Goal: Task Accomplishment & Management: Complete application form

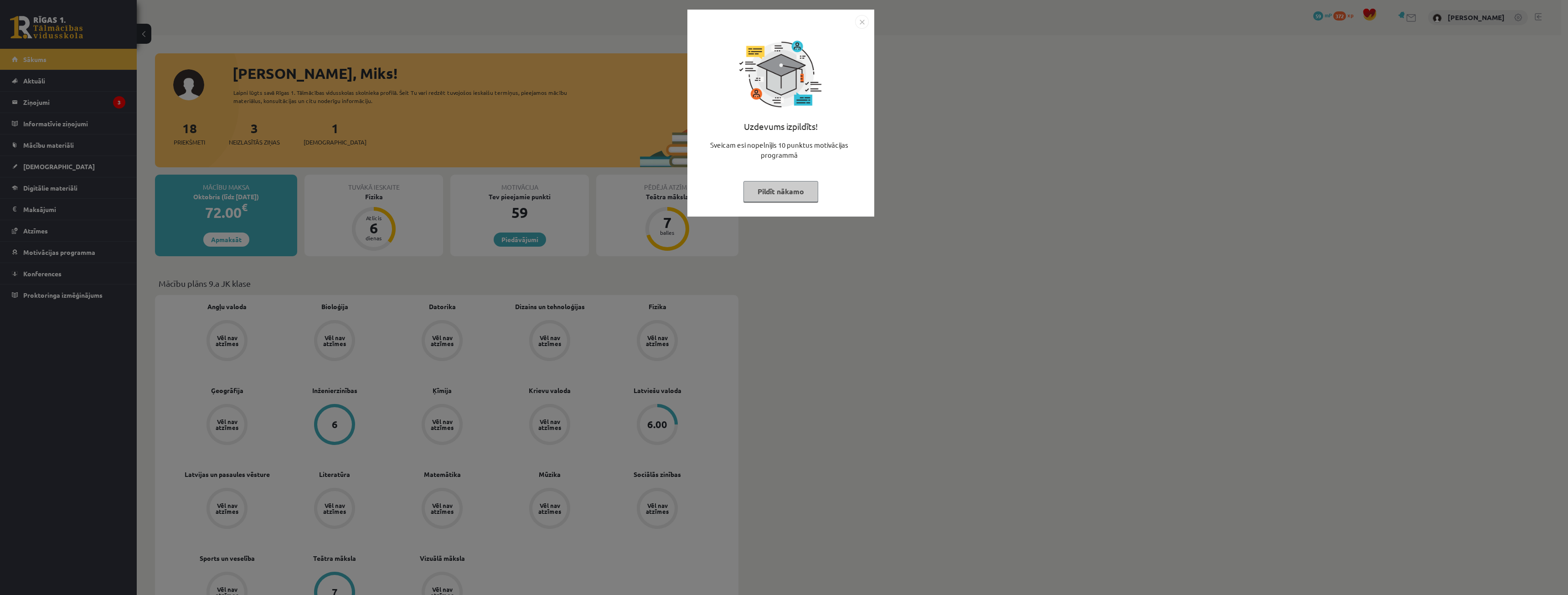
click at [796, 191] on button "Pildīt nākamo" at bounding box center [780, 191] width 75 height 21
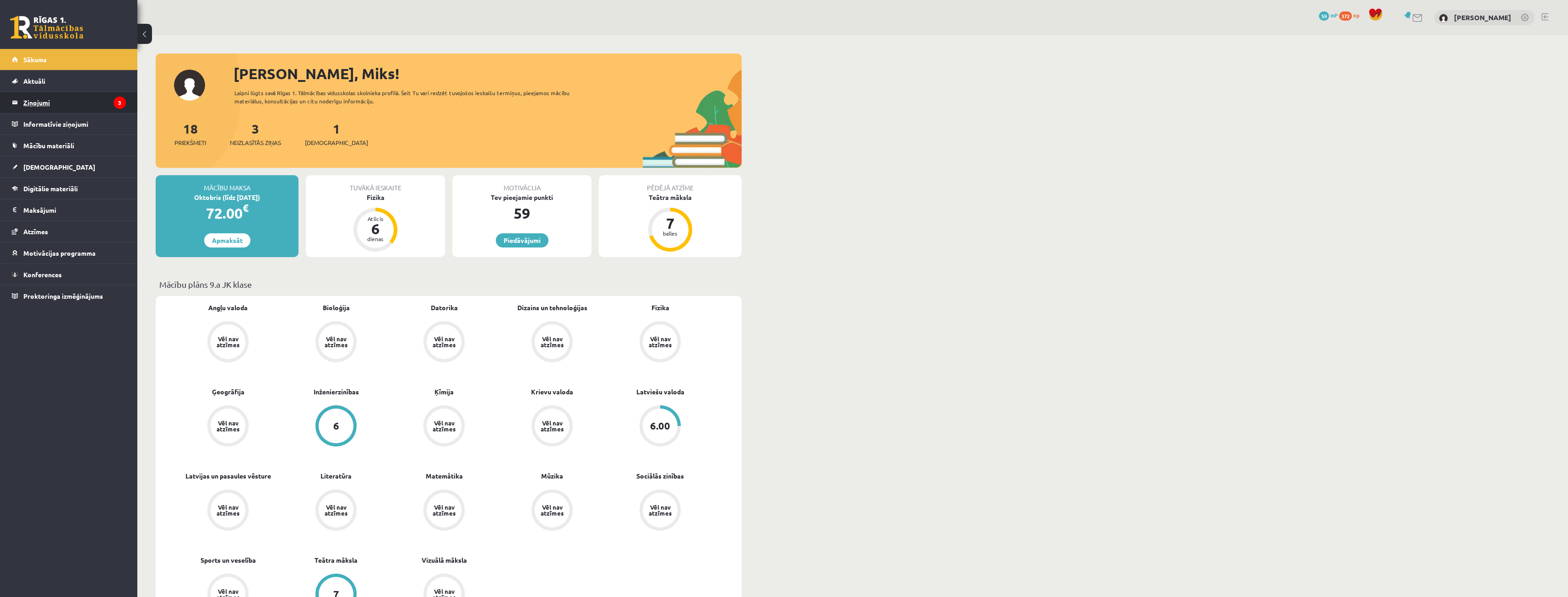
click at [80, 100] on legend "Ziņojumi 3" at bounding box center [75, 103] width 103 height 21
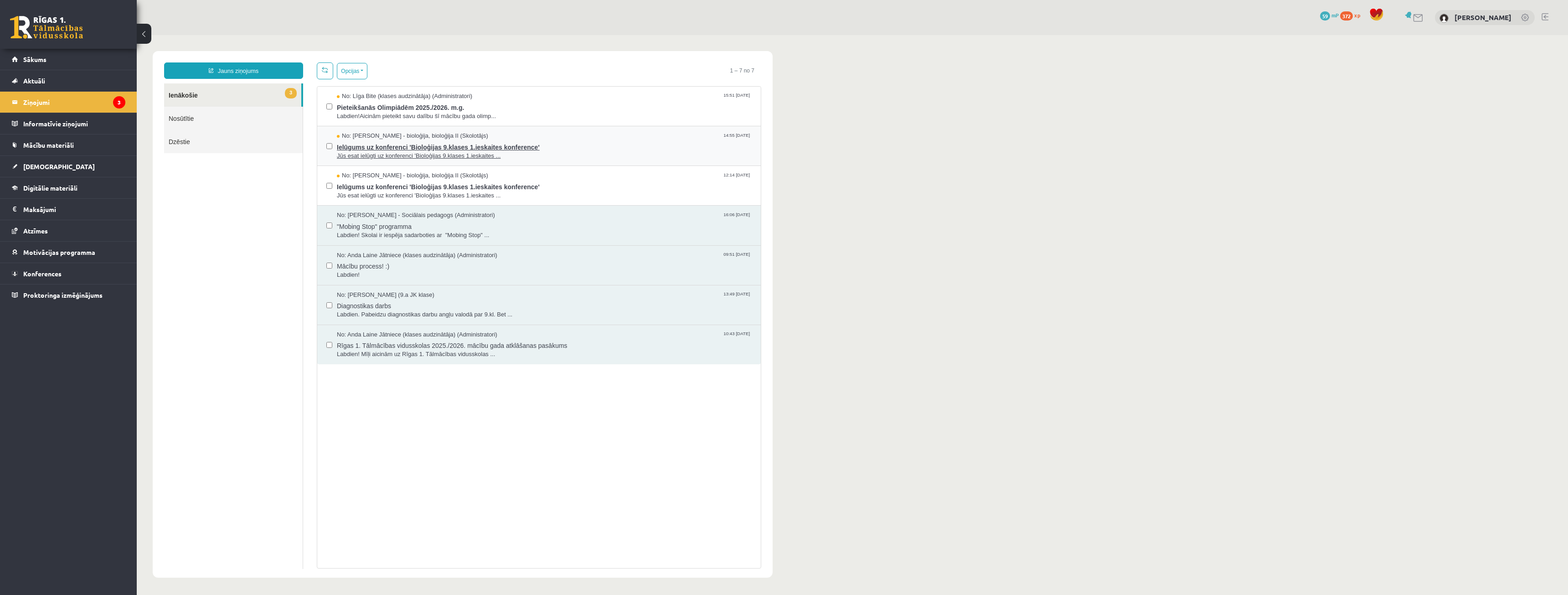
click at [377, 148] on span "Ielūgums uz konferenci 'Bioloģijas 9.klases 1.ieskaites konference'" at bounding box center [544, 146] width 415 height 12
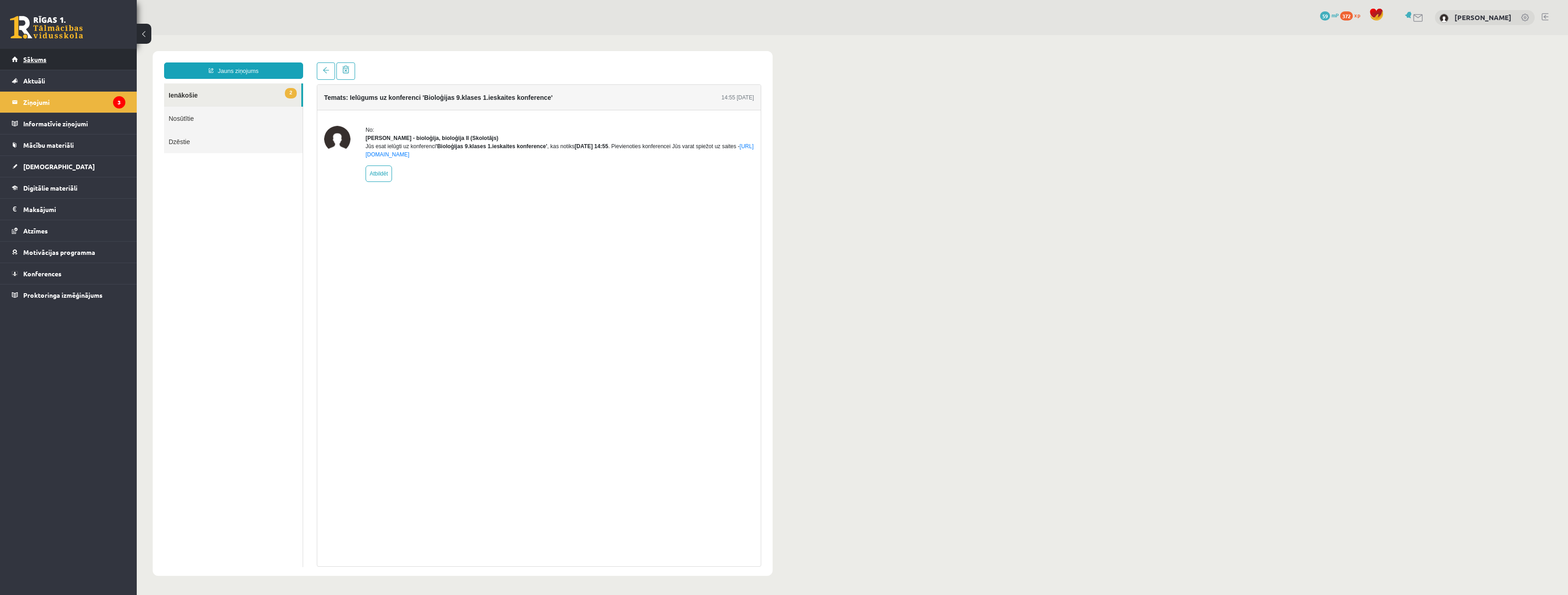
click at [69, 57] on link "Sākums" at bounding box center [68, 59] width 113 height 21
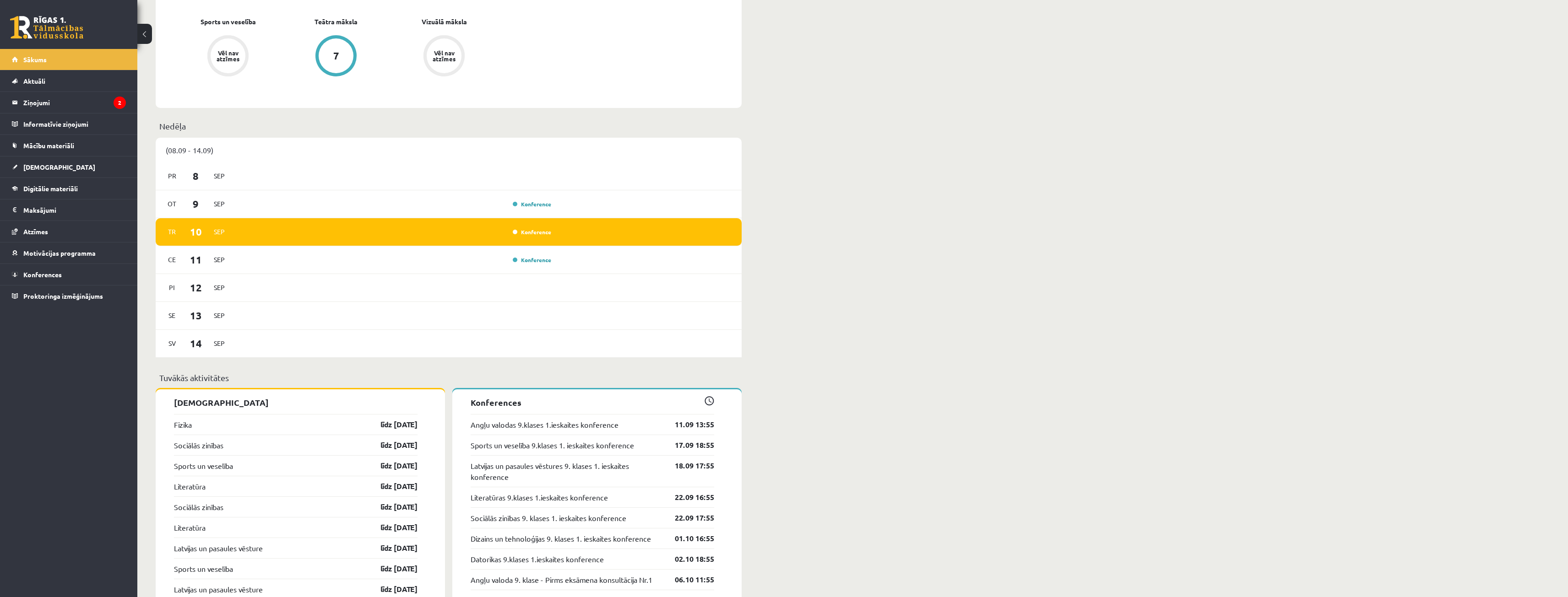
scroll to position [549, 0]
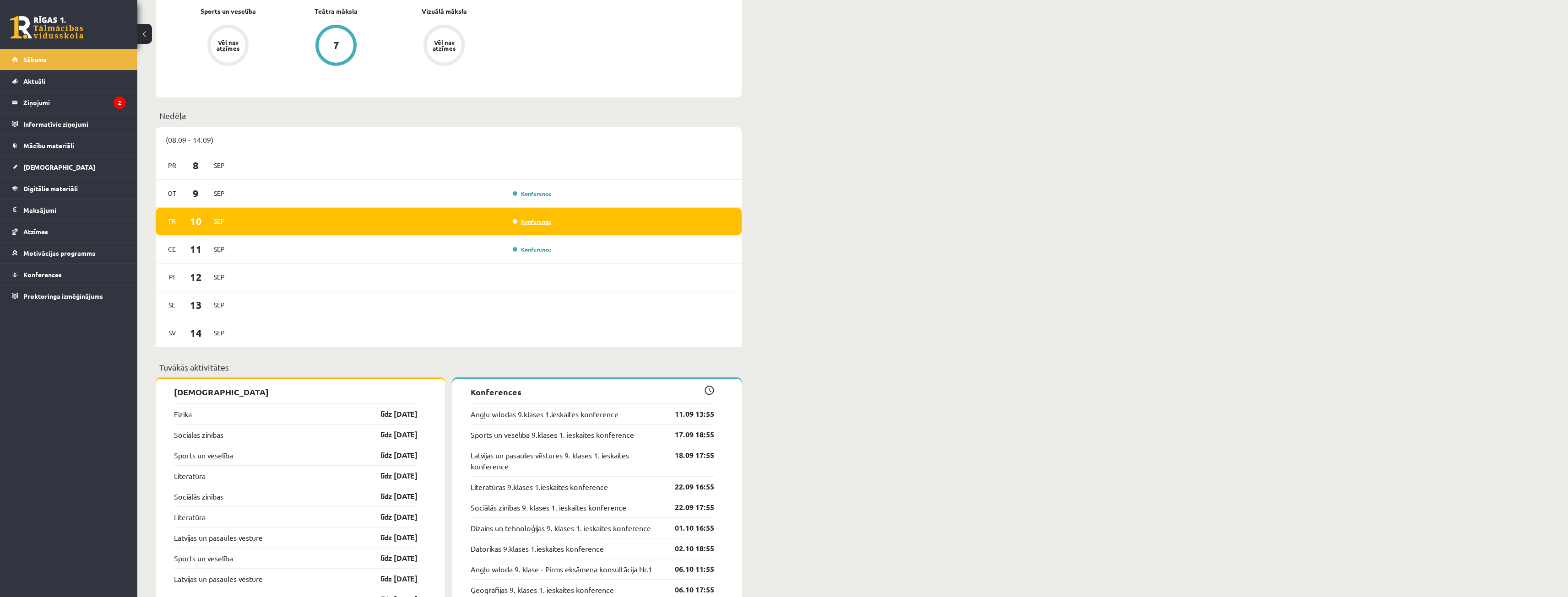
click at [518, 222] on link "Konference" at bounding box center [532, 221] width 39 height 7
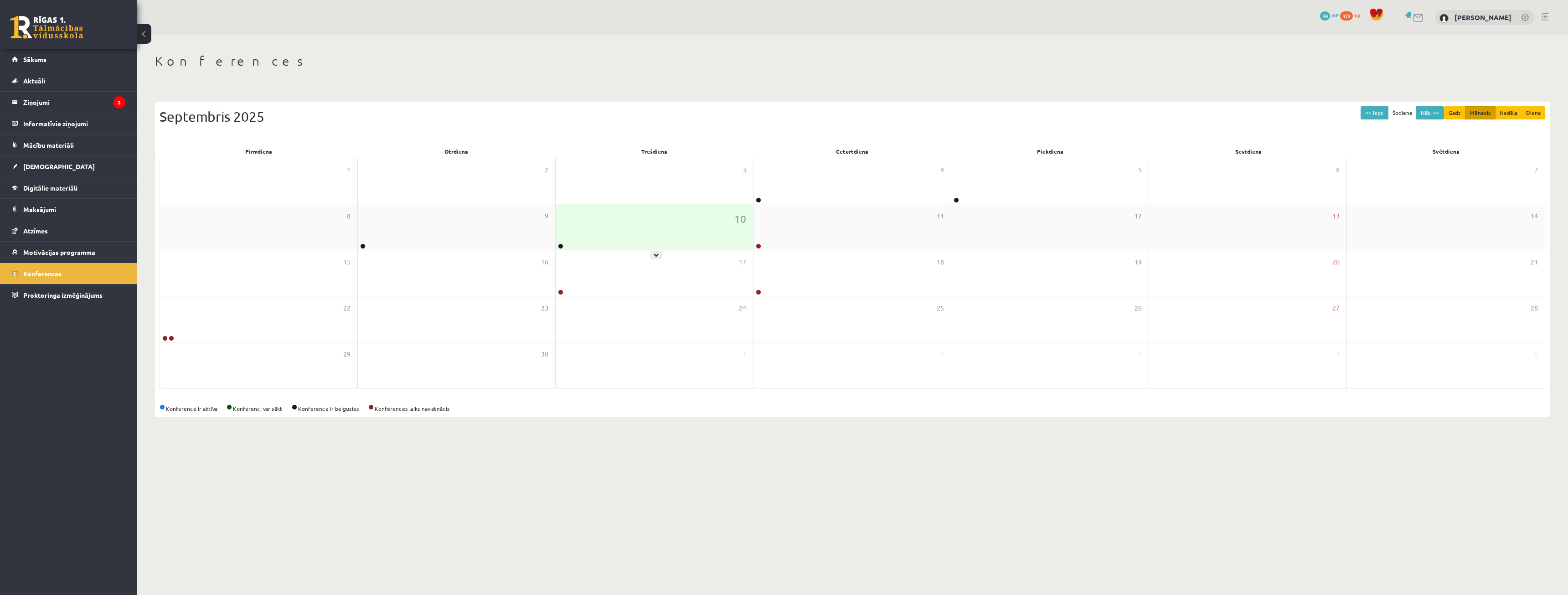
click at [662, 230] on div "10" at bounding box center [654, 227] width 197 height 46
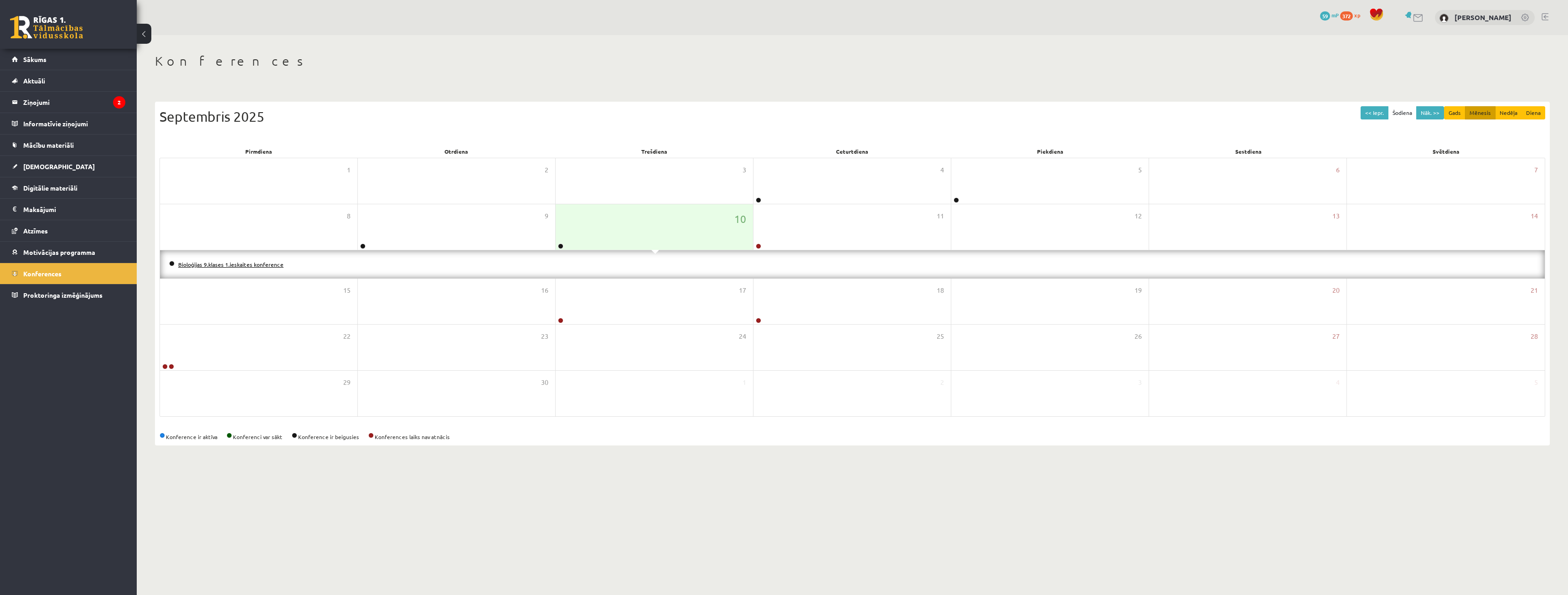
click at [270, 266] on link "Bioloģijas 9.klases 1.ieskaites konference" at bounding box center [231, 264] width 105 height 7
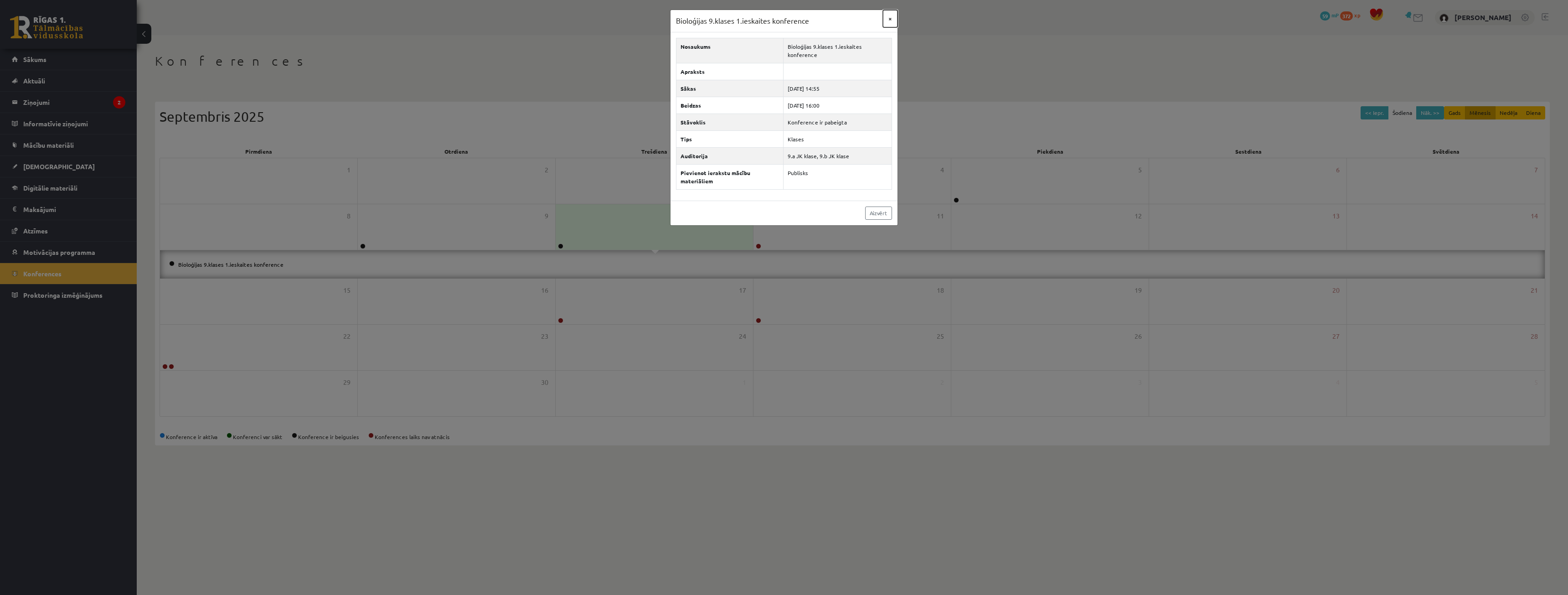
click at [890, 18] on button "×" at bounding box center [890, 18] width 15 height 17
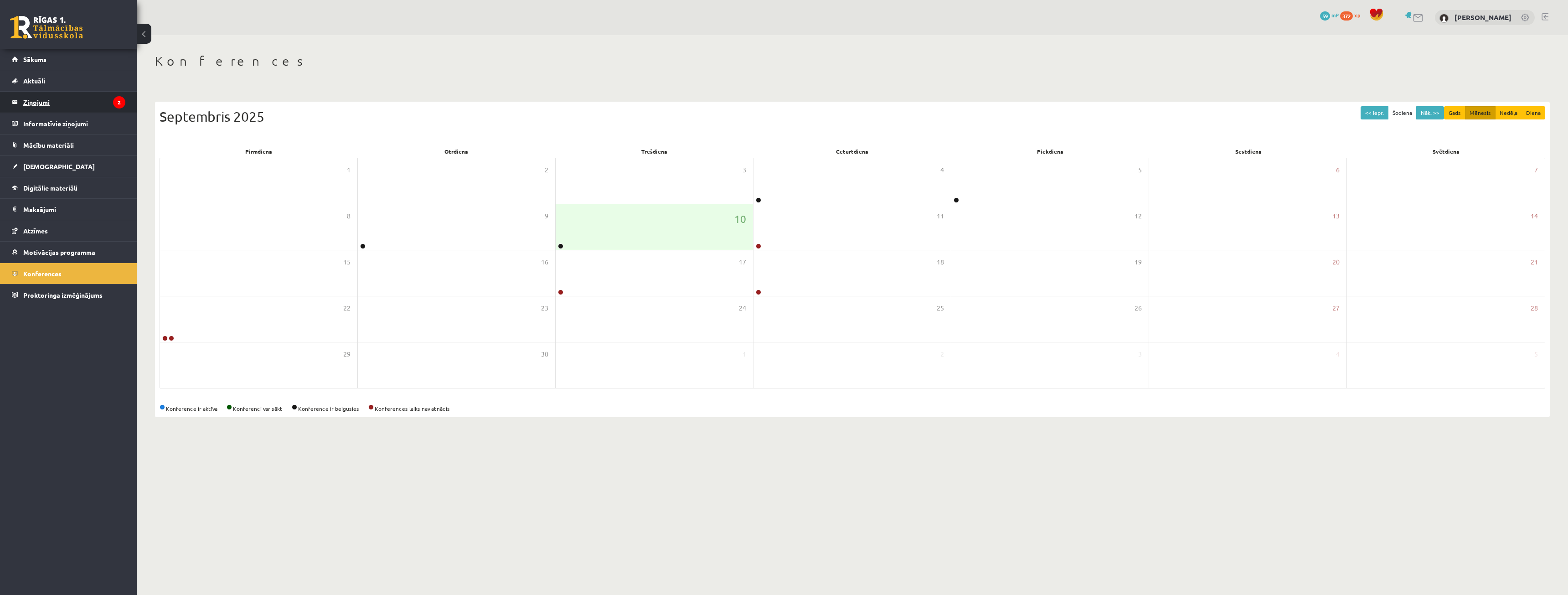
click at [84, 102] on legend "Ziņojumi 2" at bounding box center [74, 102] width 102 height 21
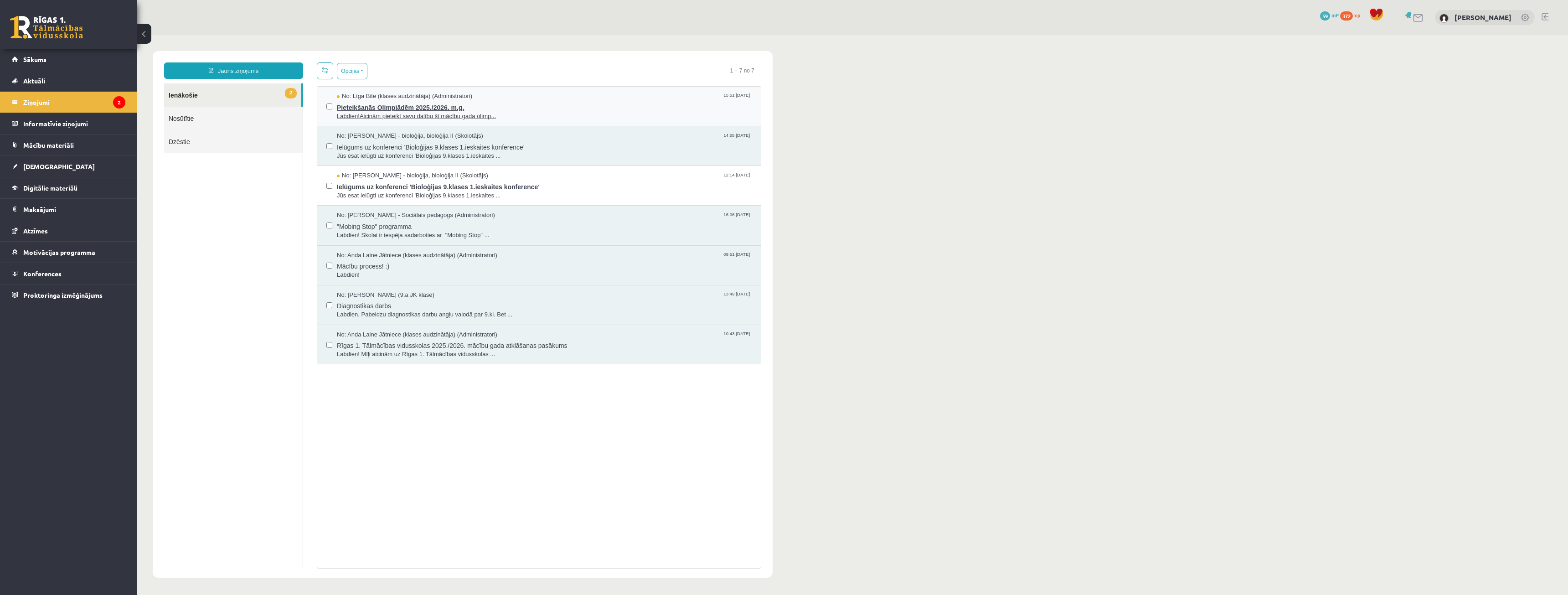
click at [474, 116] on span "Labdien!Aicinām pieteikt savu dalību šī mācību gada olimp..." at bounding box center [544, 116] width 415 height 9
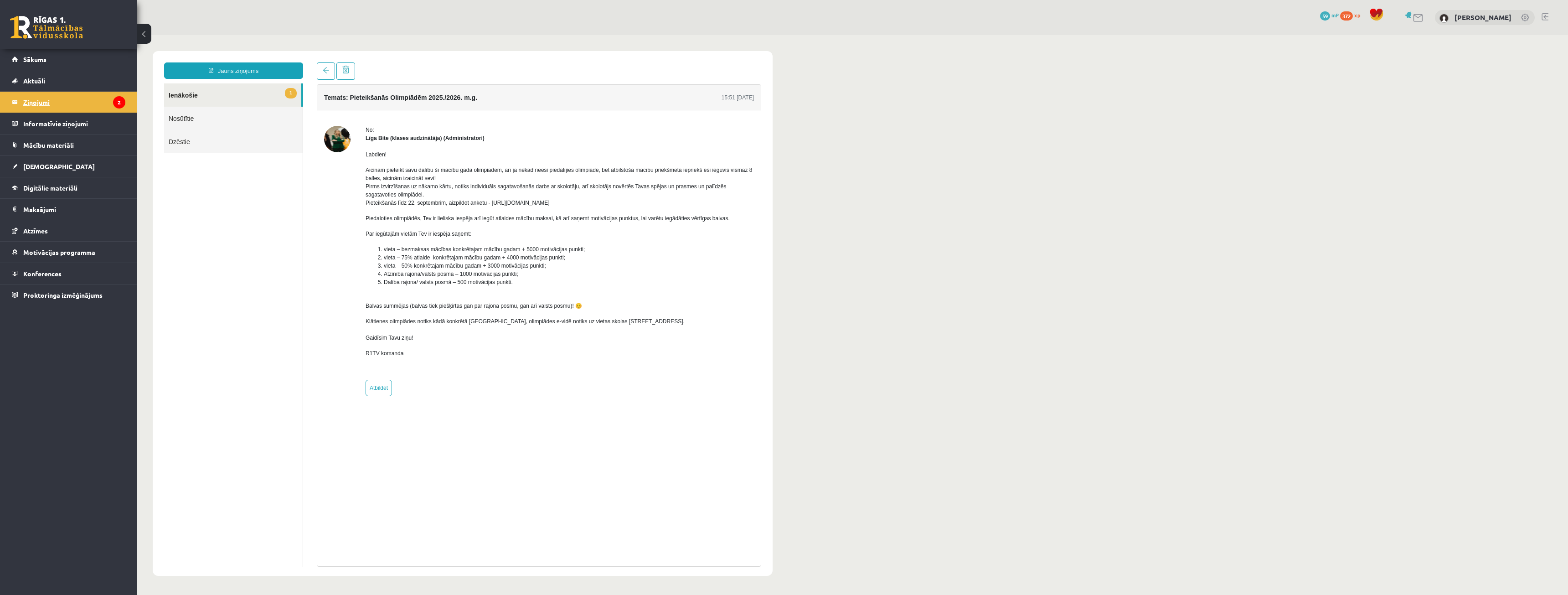
click at [63, 96] on legend "Ziņojumi 2" at bounding box center [74, 102] width 102 height 21
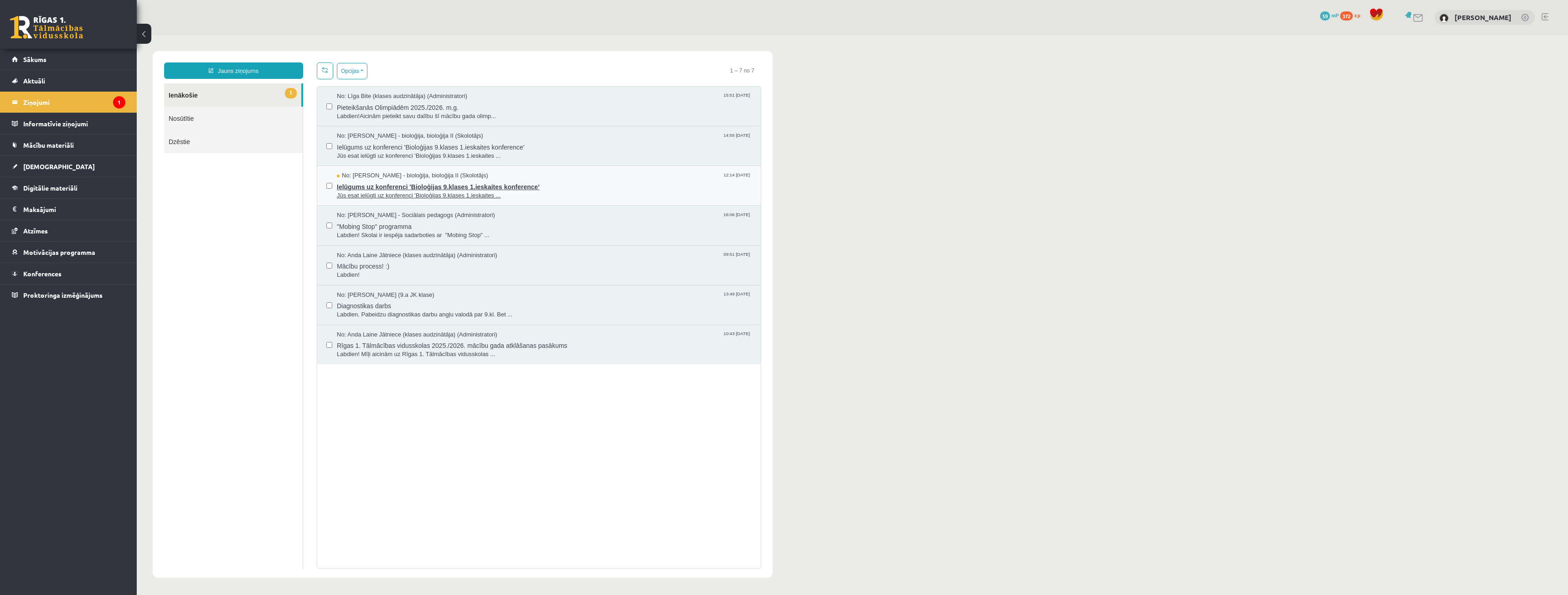
click at [400, 182] on span "Ielūgums uz konferenci 'Bioloģijas 9.klases 1.ieskaites konference'" at bounding box center [544, 186] width 415 height 12
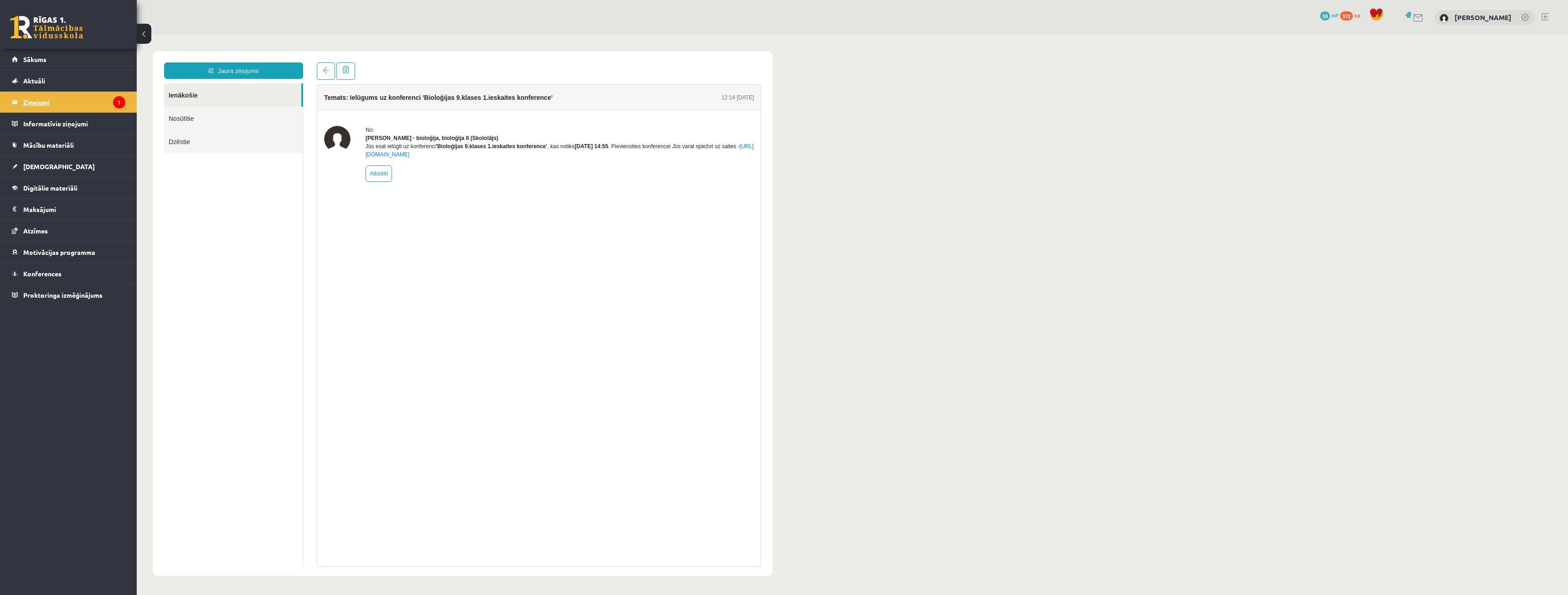
click at [52, 100] on legend "Ziņojumi 1" at bounding box center [74, 102] width 102 height 21
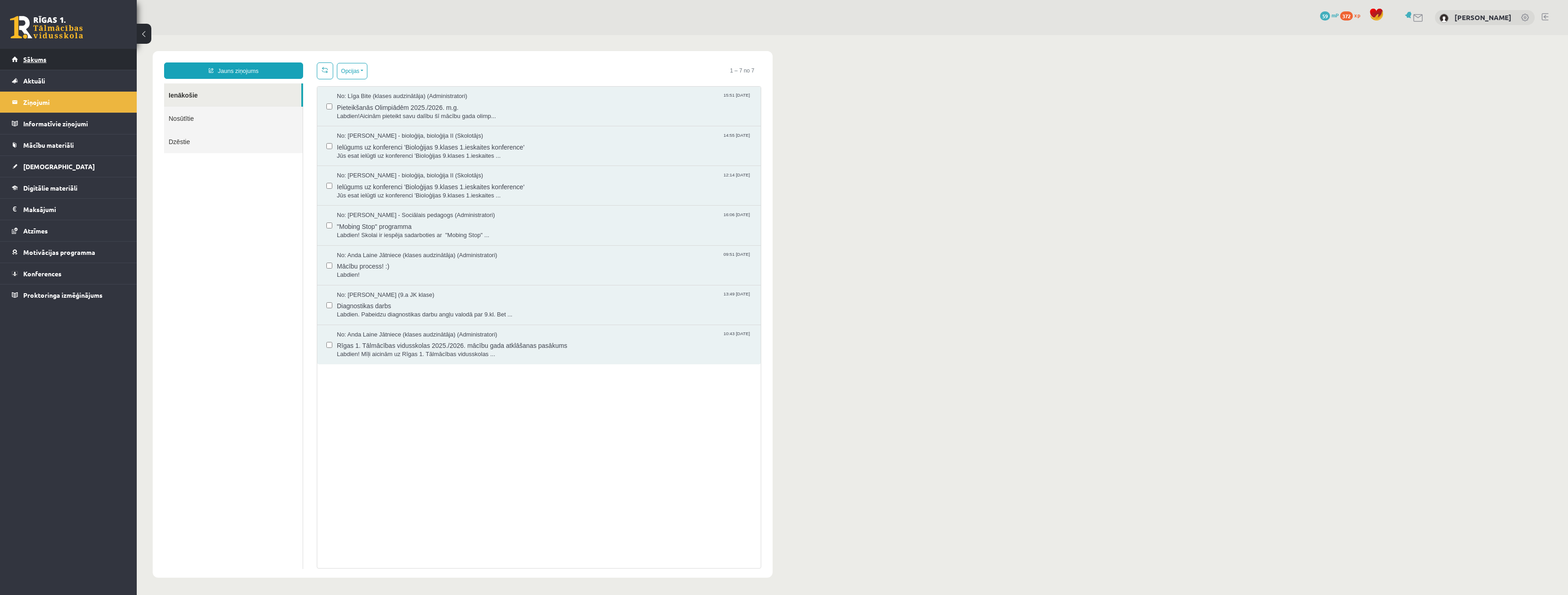
click at [49, 55] on link "Sākums" at bounding box center [68, 59] width 113 height 21
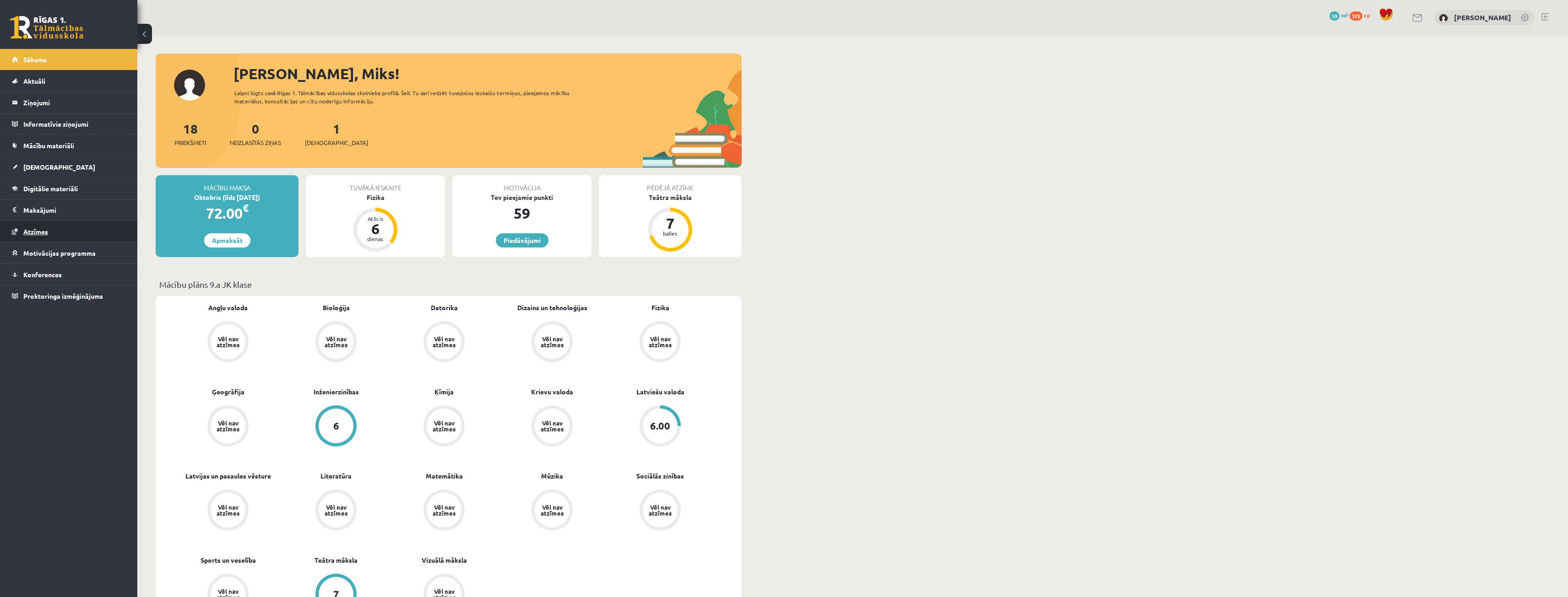
click at [51, 227] on link "Atzīmes" at bounding box center [68, 232] width 114 height 21
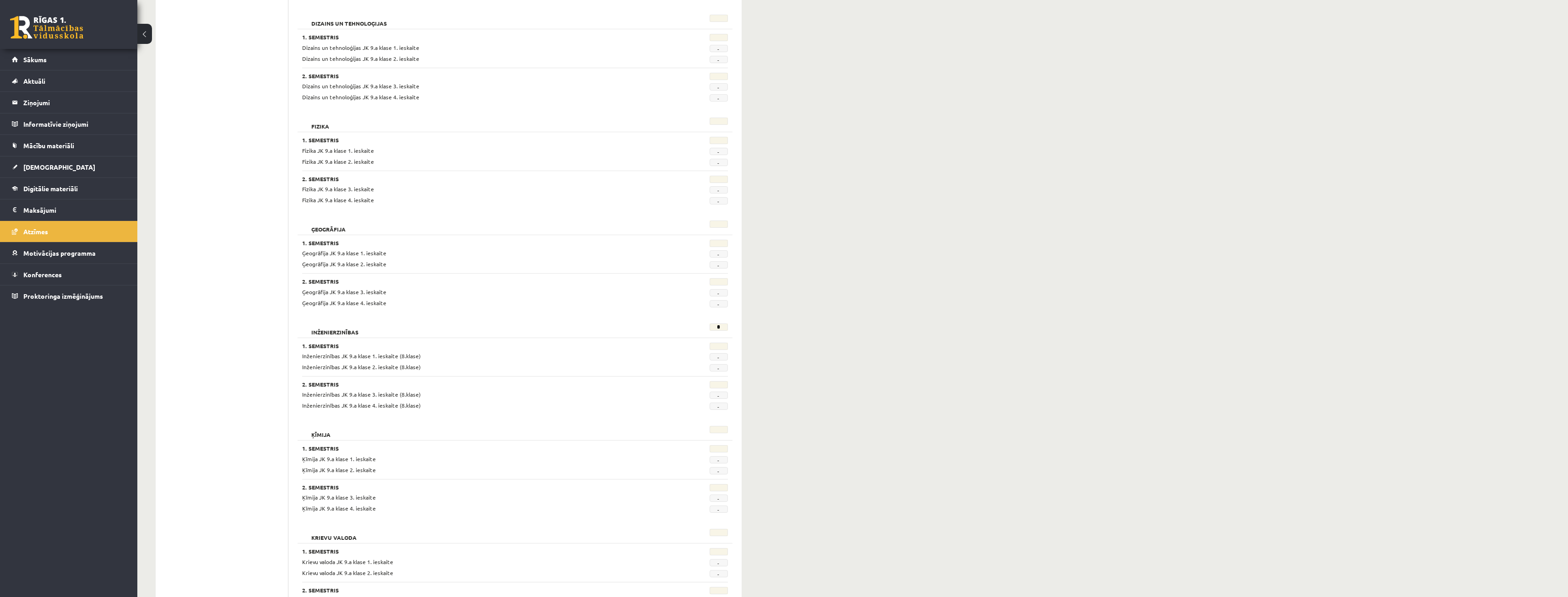
scroll to position [732, 0]
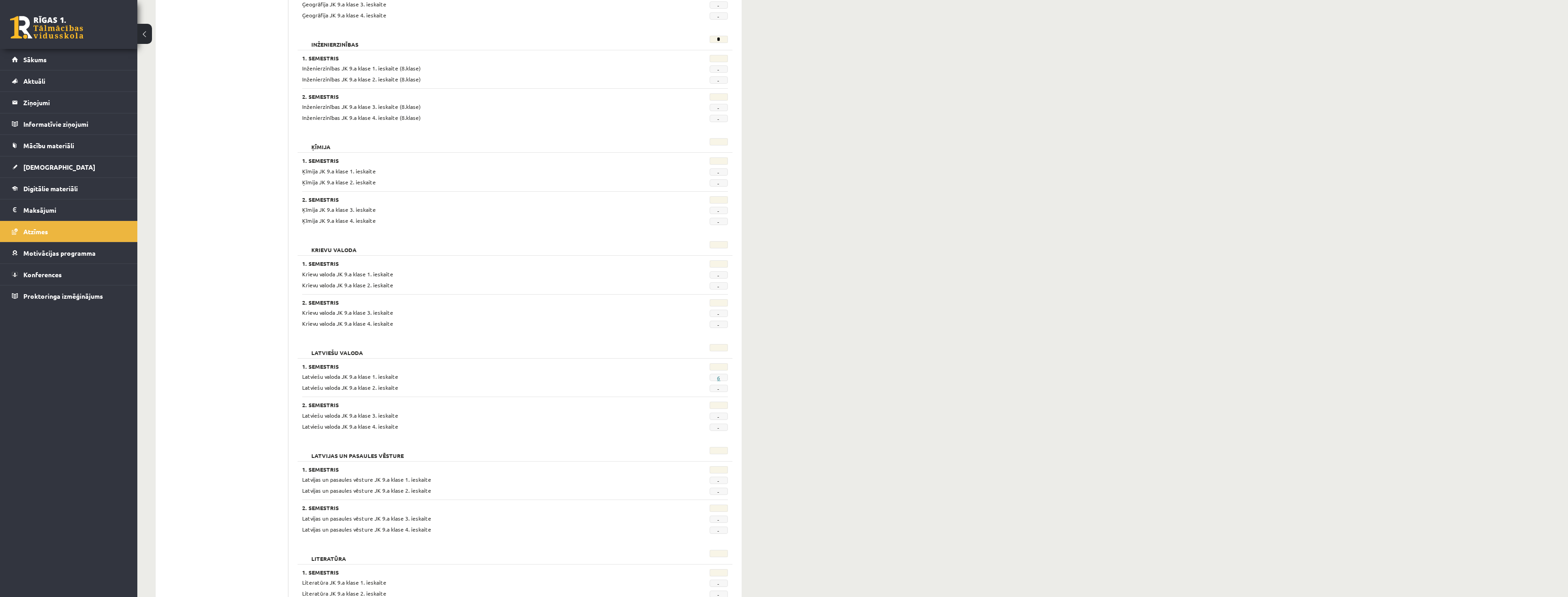
click at [717, 377] on link "6" at bounding box center [718, 378] width 3 height 7
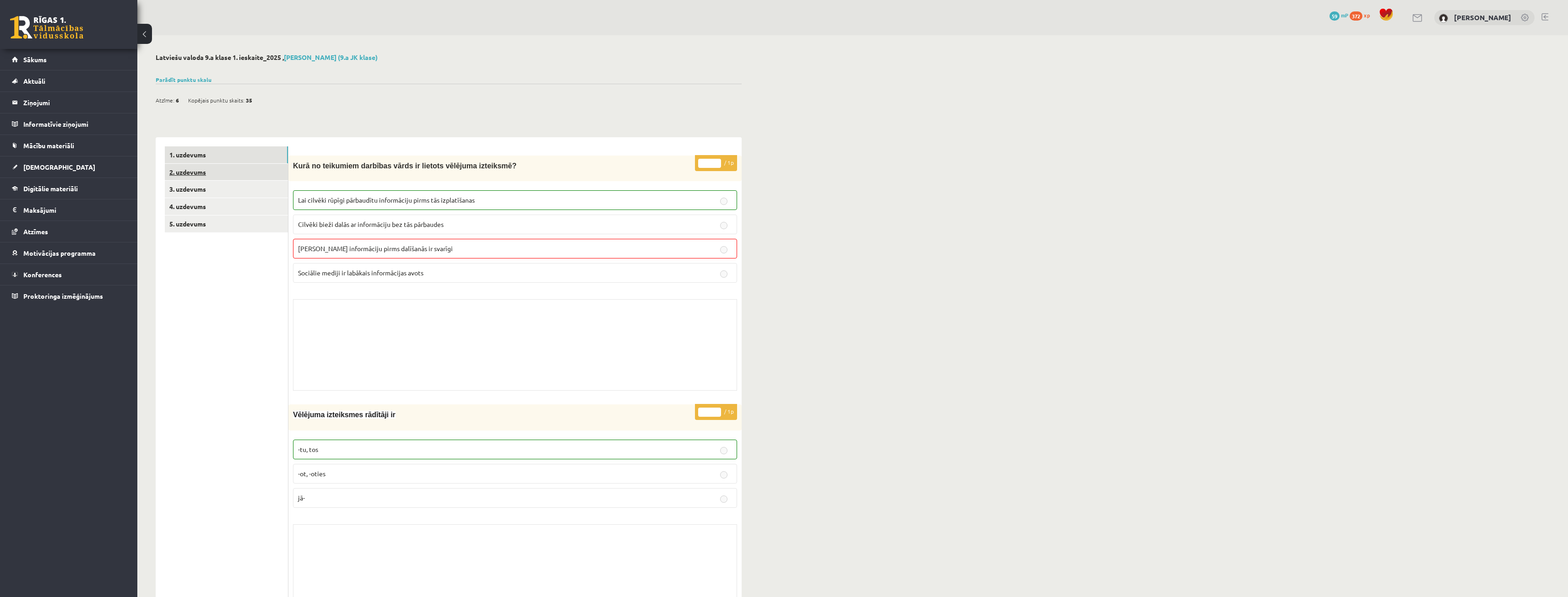
click at [180, 166] on link "2. uzdevums" at bounding box center [226, 172] width 123 height 17
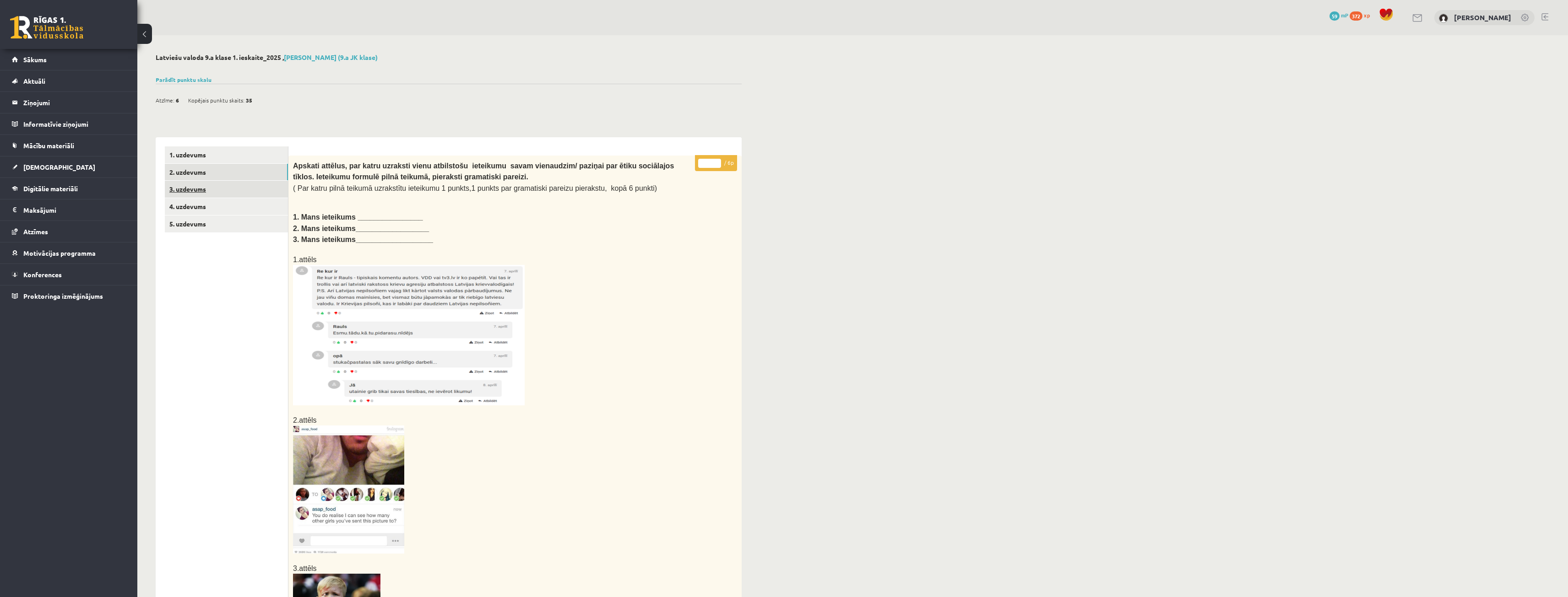
click at [196, 191] on link "3. uzdevums" at bounding box center [226, 189] width 123 height 17
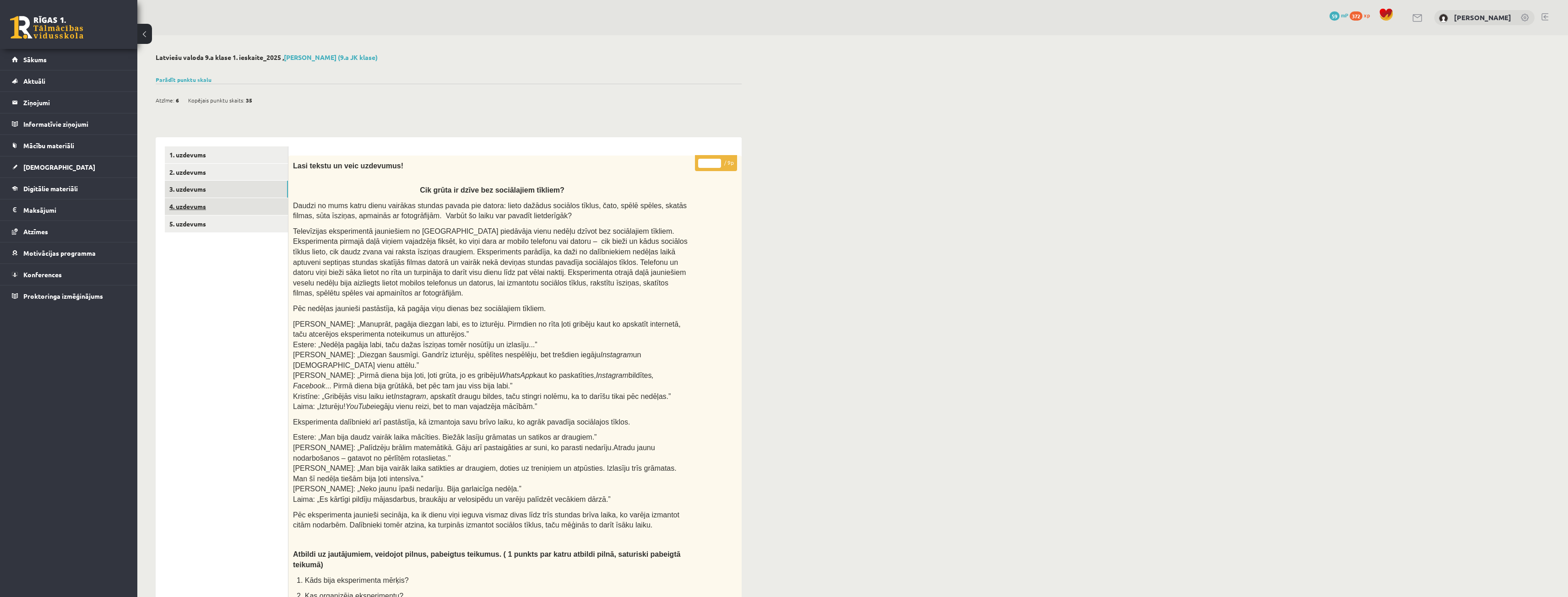
click at [215, 211] on link "4. uzdevums" at bounding box center [226, 207] width 123 height 17
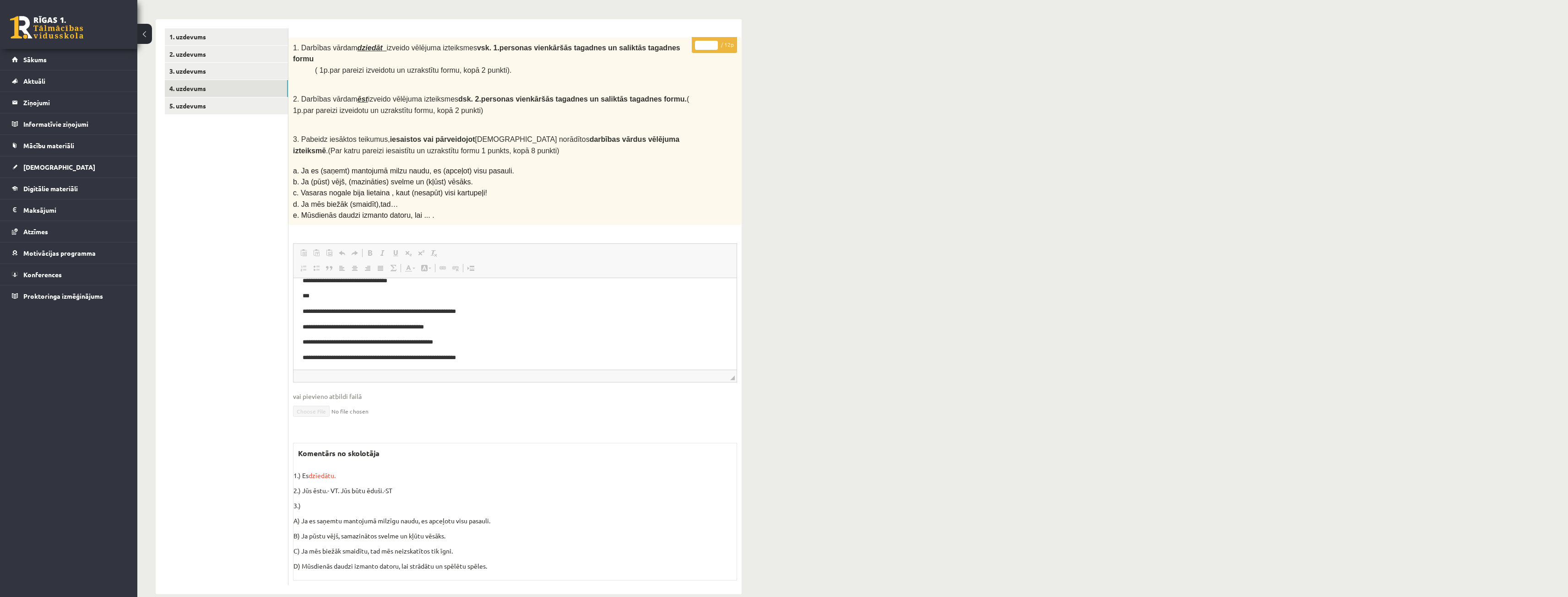
scroll to position [29, 0]
click at [199, 101] on link "5. uzdevums" at bounding box center [226, 106] width 123 height 17
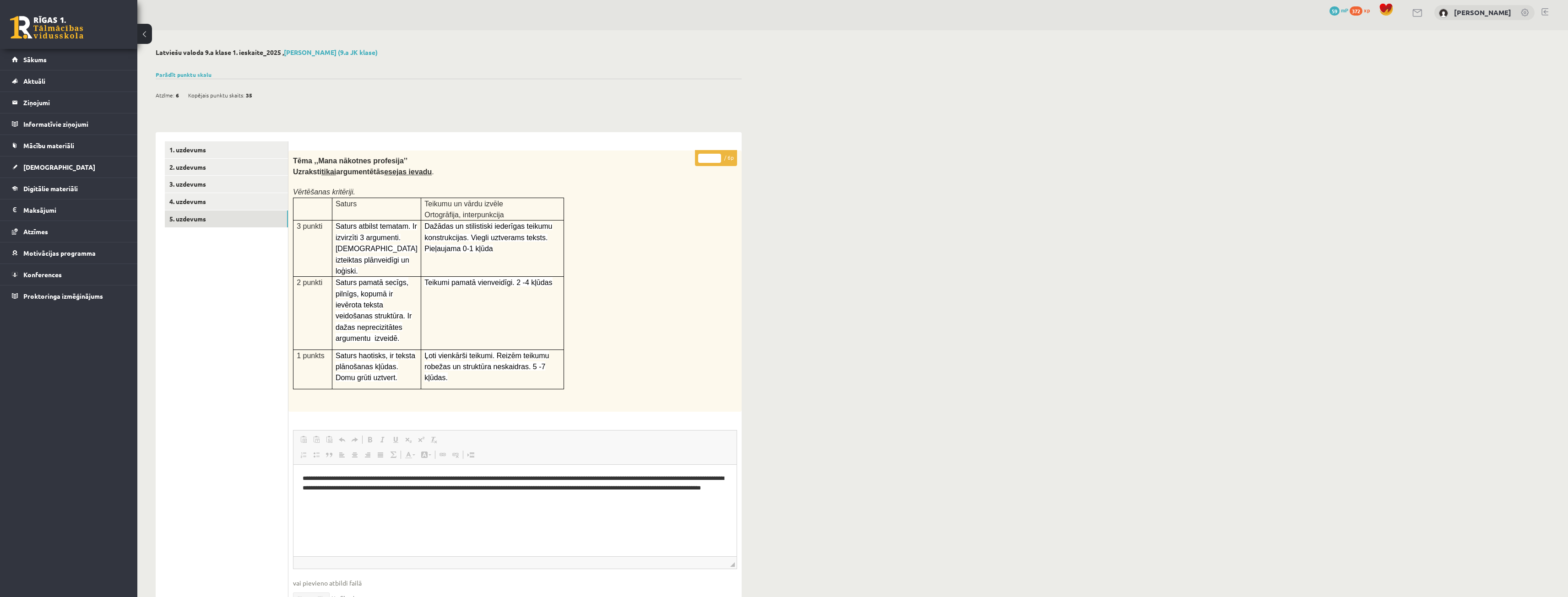
scroll to position [0, 0]
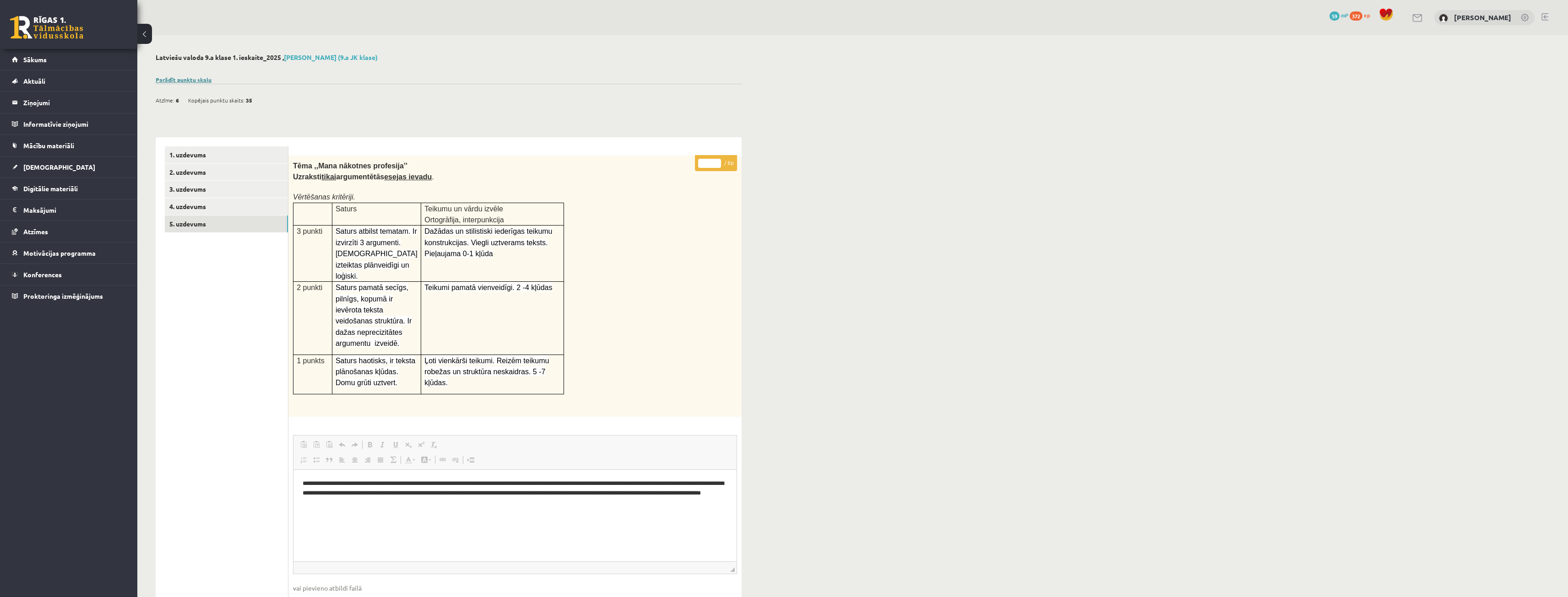
click at [163, 78] on link "Parādīt punktu skalu" at bounding box center [183, 79] width 56 height 7
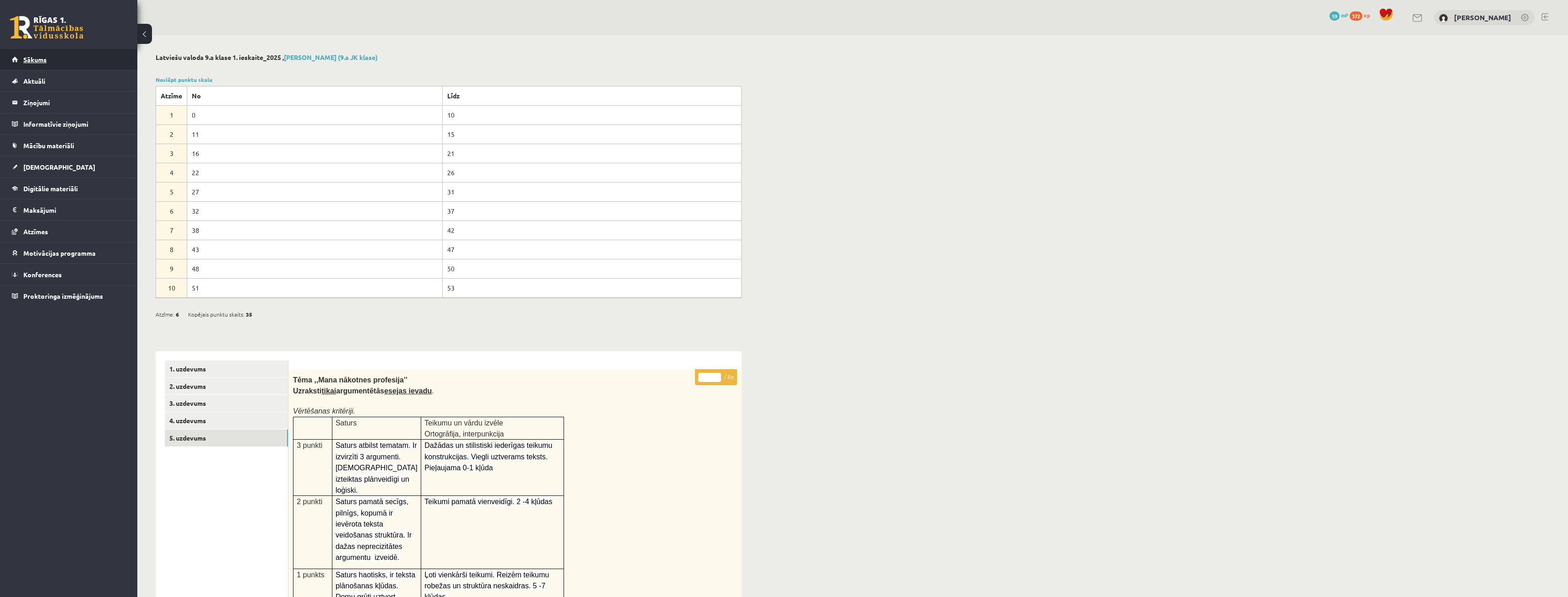
click at [48, 60] on link "Sākums" at bounding box center [68, 59] width 114 height 21
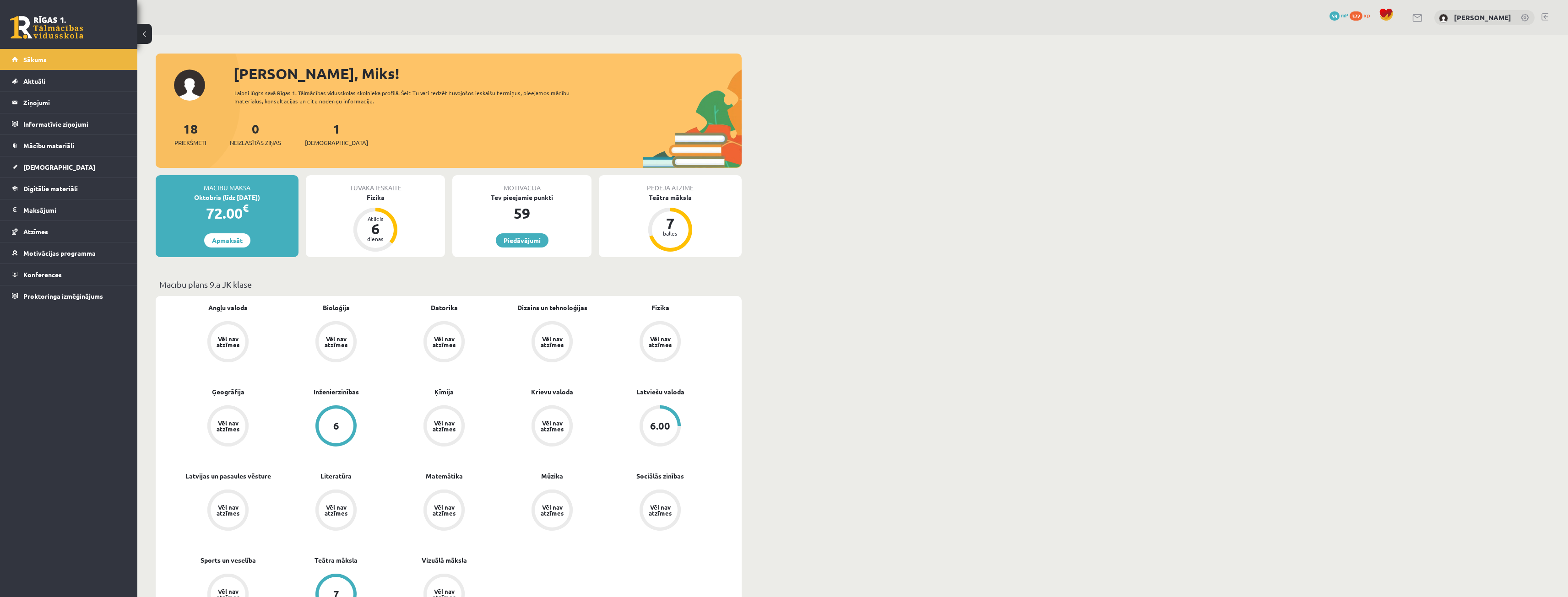
click at [518, 197] on div "Tev pieejamie punkti" at bounding box center [522, 197] width 139 height 10
click at [520, 214] on div "59" at bounding box center [522, 213] width 139 height 22
click at [522, 186] on div "Motivācija" at bounding box center [522, 184] width 139 height 17
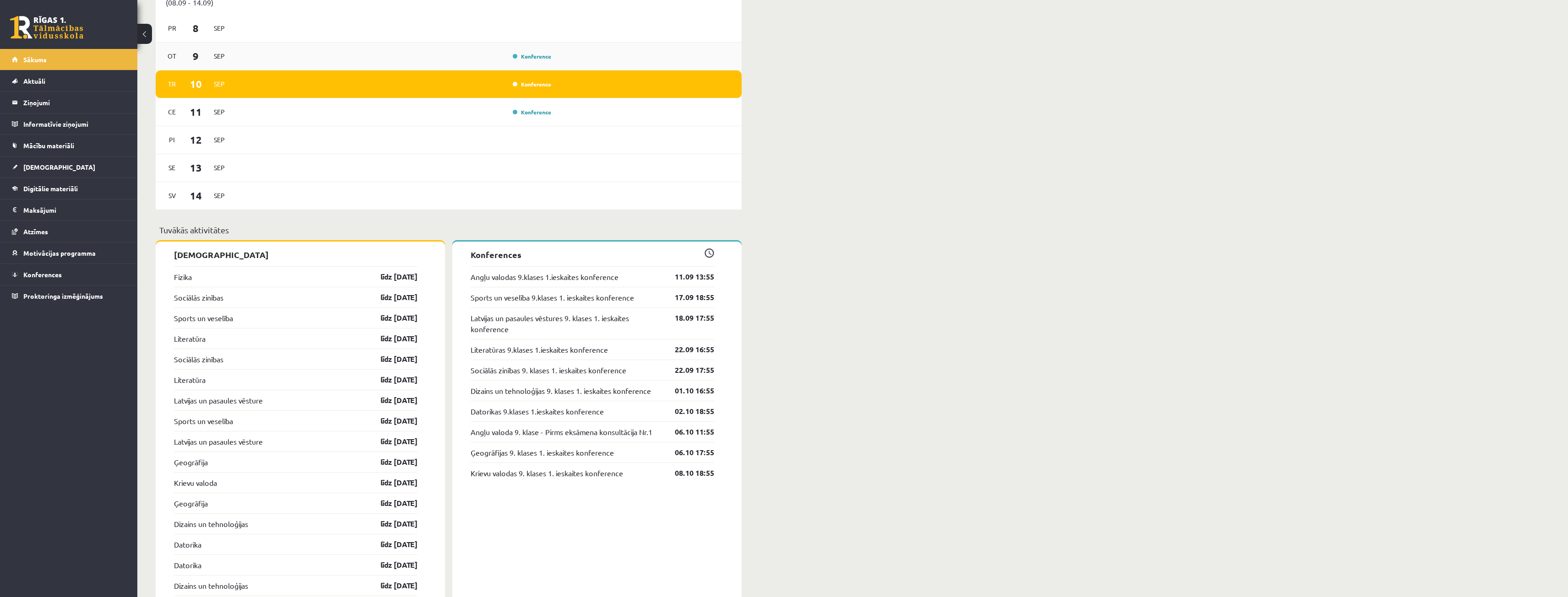
scroll to position [824, 0]
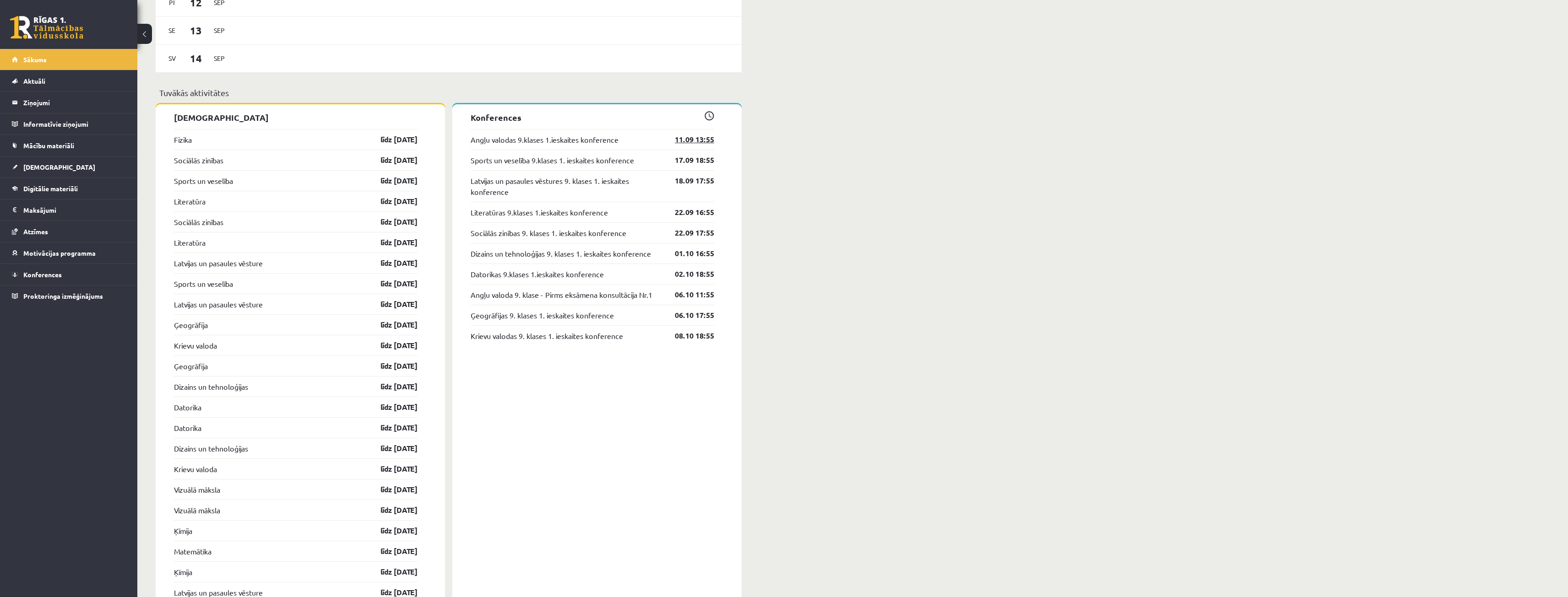
click at [700, 145] on link "11.09 13:55" at bounding box center [687, 139] width 53 height 11
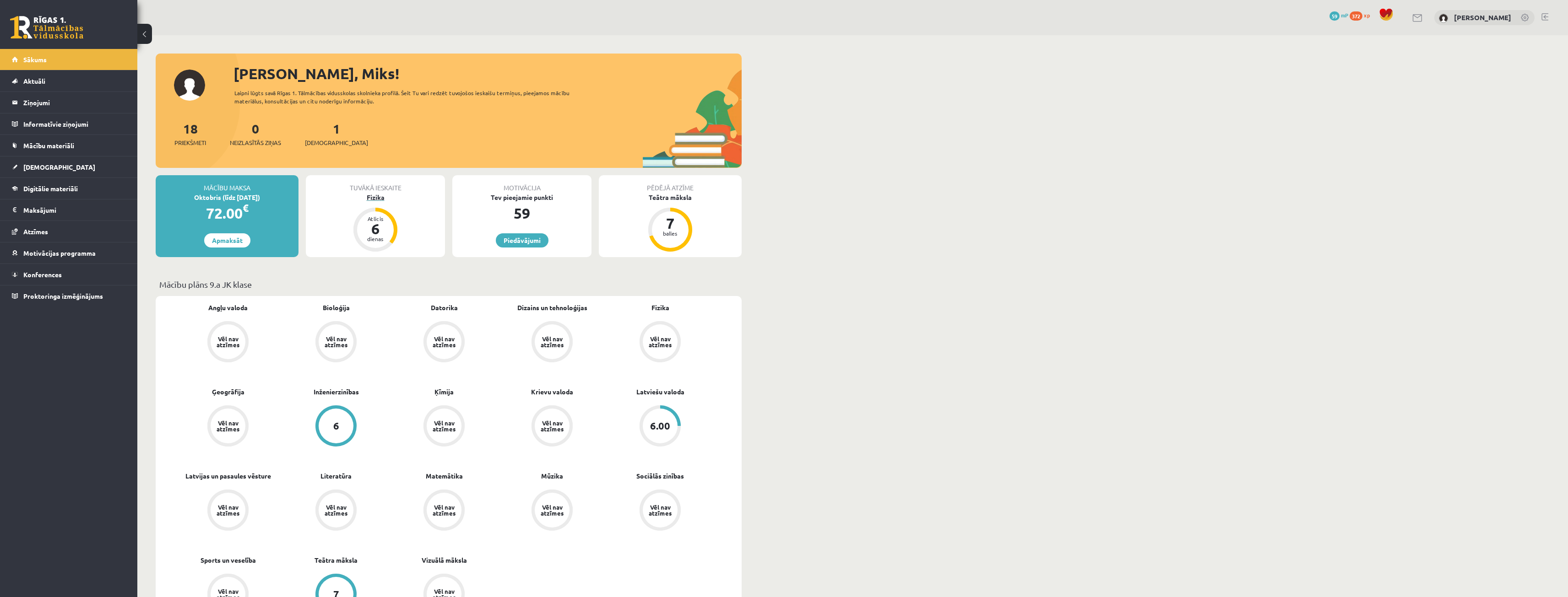
click at [377, 195] on div "Fizika" at bounding box center [375, 197] width 139 height 10
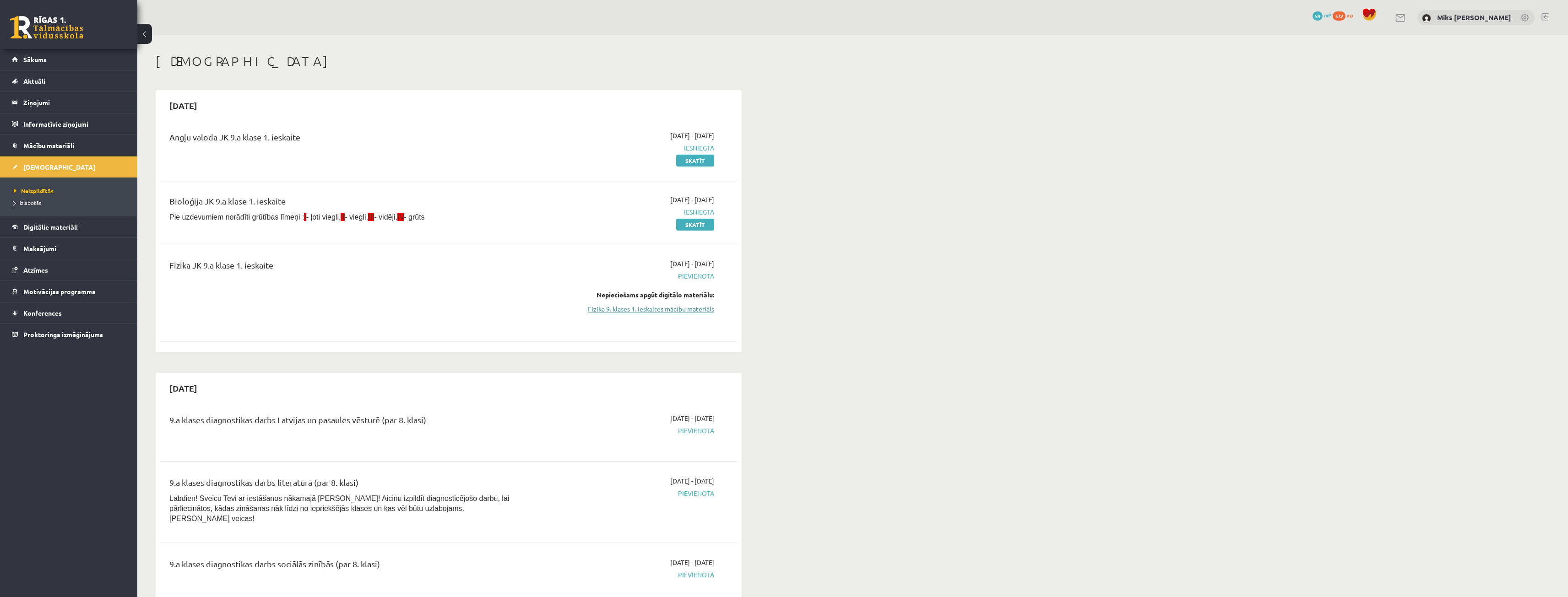
click at [676, 312] on link "Fizika 9. klases 1. ieskaites mācību materiāls" at bounding box center [628, 309] width 172 height 10
click at [675, 309] on link "Fizika 9. klases 1. ieskaites mācību materiāls" at bounding box center [628, 309] width 172 height 10
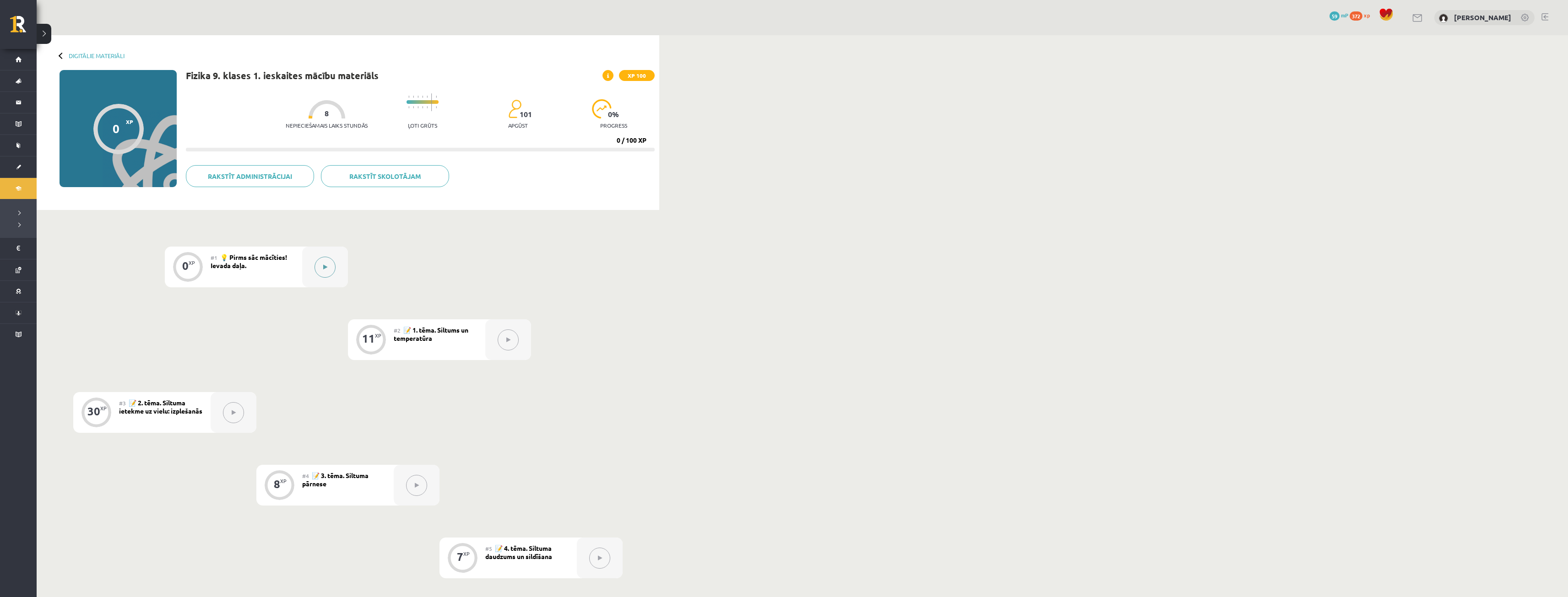
click at [327, 264] on button at bounding box center [325, 267] width 21 height 21
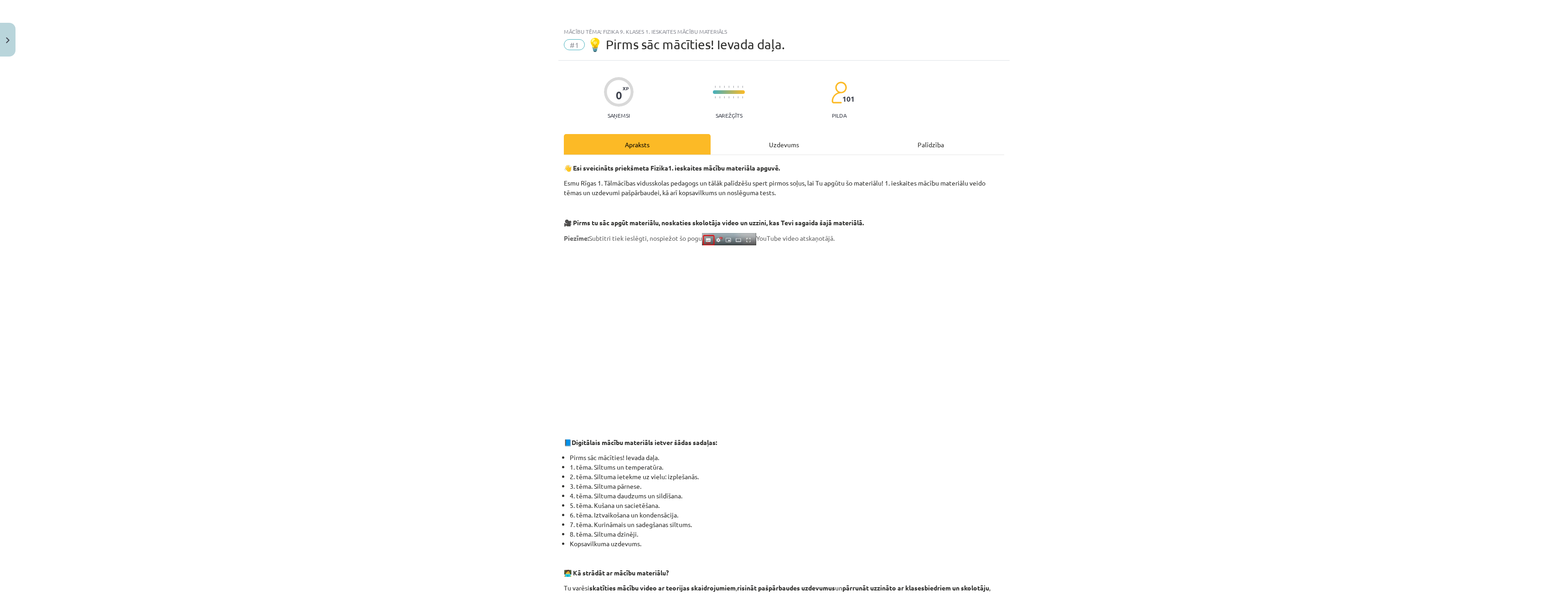
click at [1026, 372] on div "Mācību tēma: Fizika 9. klases 1. ieskaites mācību materiāls #1 💡 Pirms sāc mācī…" at bounding box center [784, 297] width 1568 height 595
click at [782, 146] on div "Uzdevums" at bounding box center [783, 144] width 147 height 21
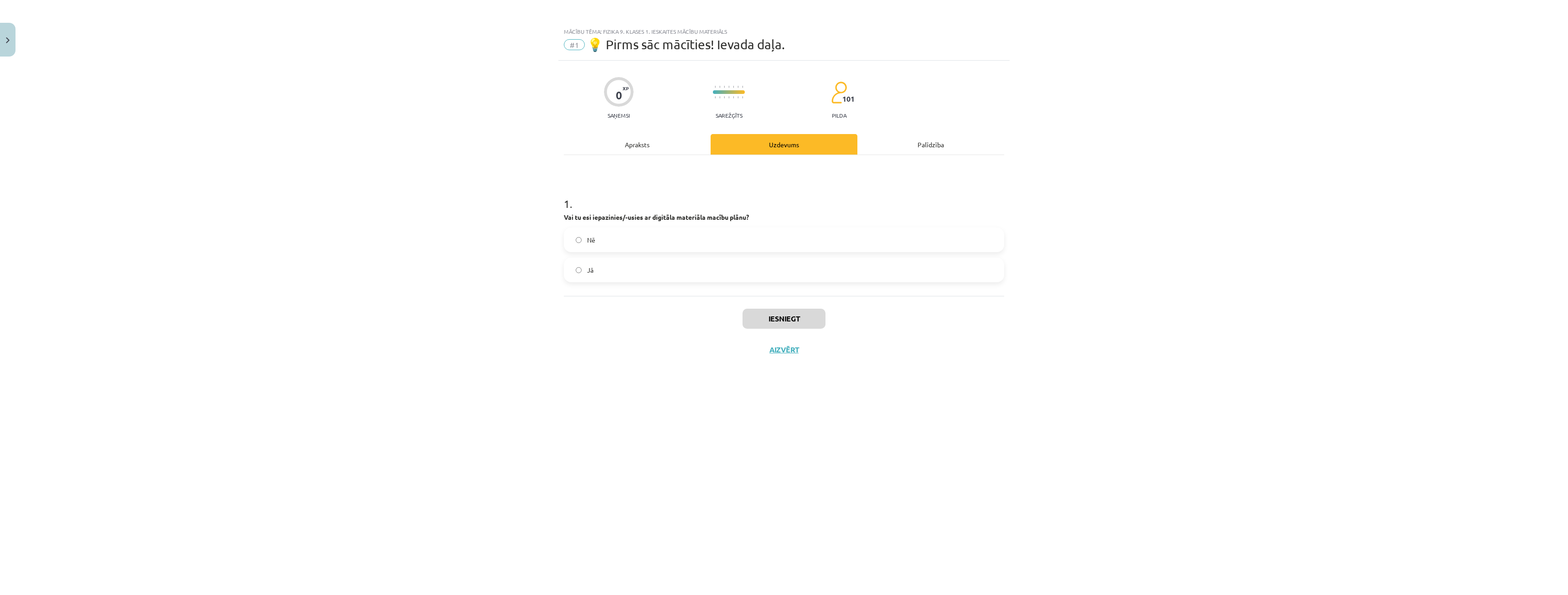
click at [636, 143] on div "Apraksts" at bounding box center [637, 144] width 147 height 21
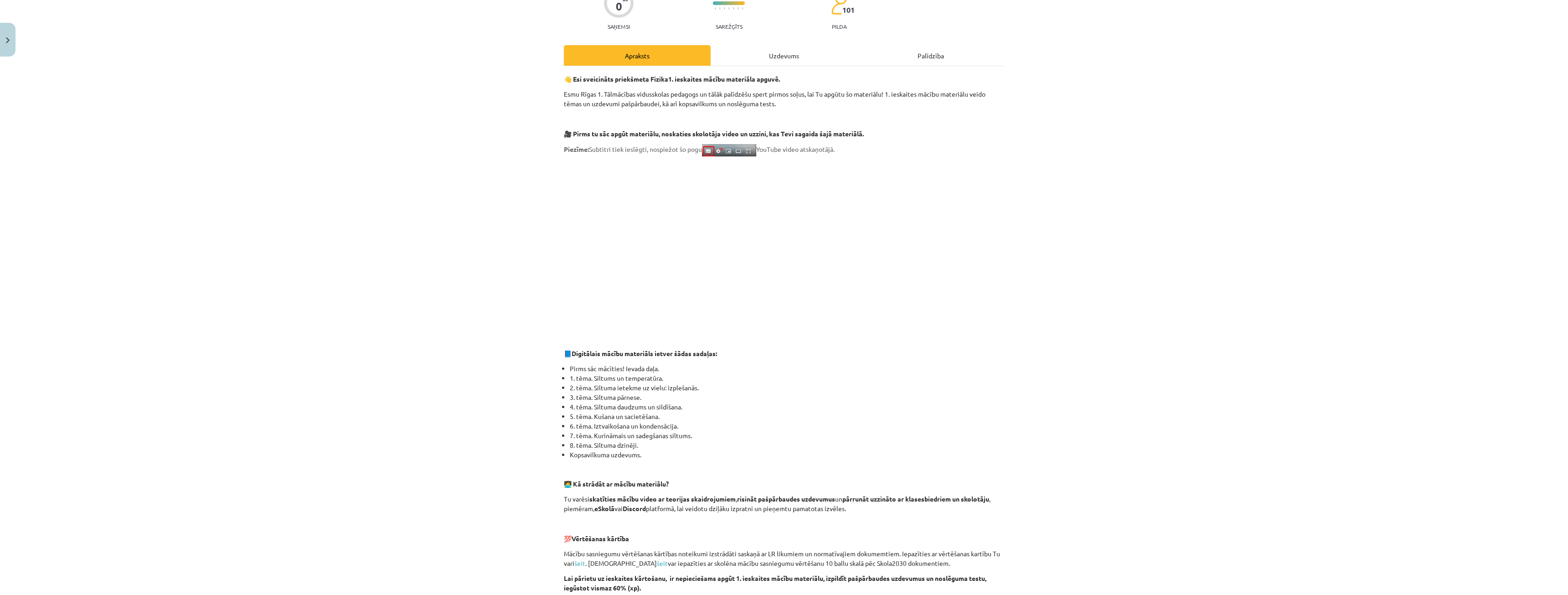
scroll to position [83, 0]
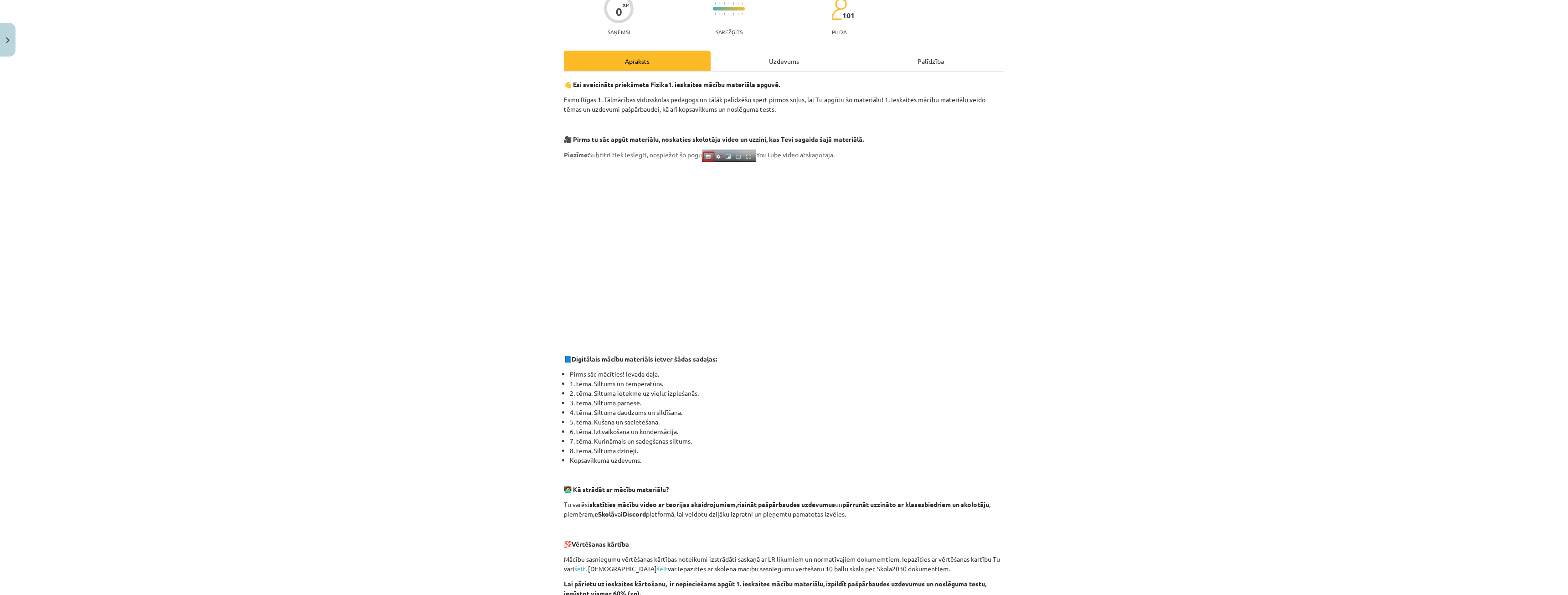
click at [753, 67] on div "Uzdevums" at bounding box center [783, 61] width 147 height 21
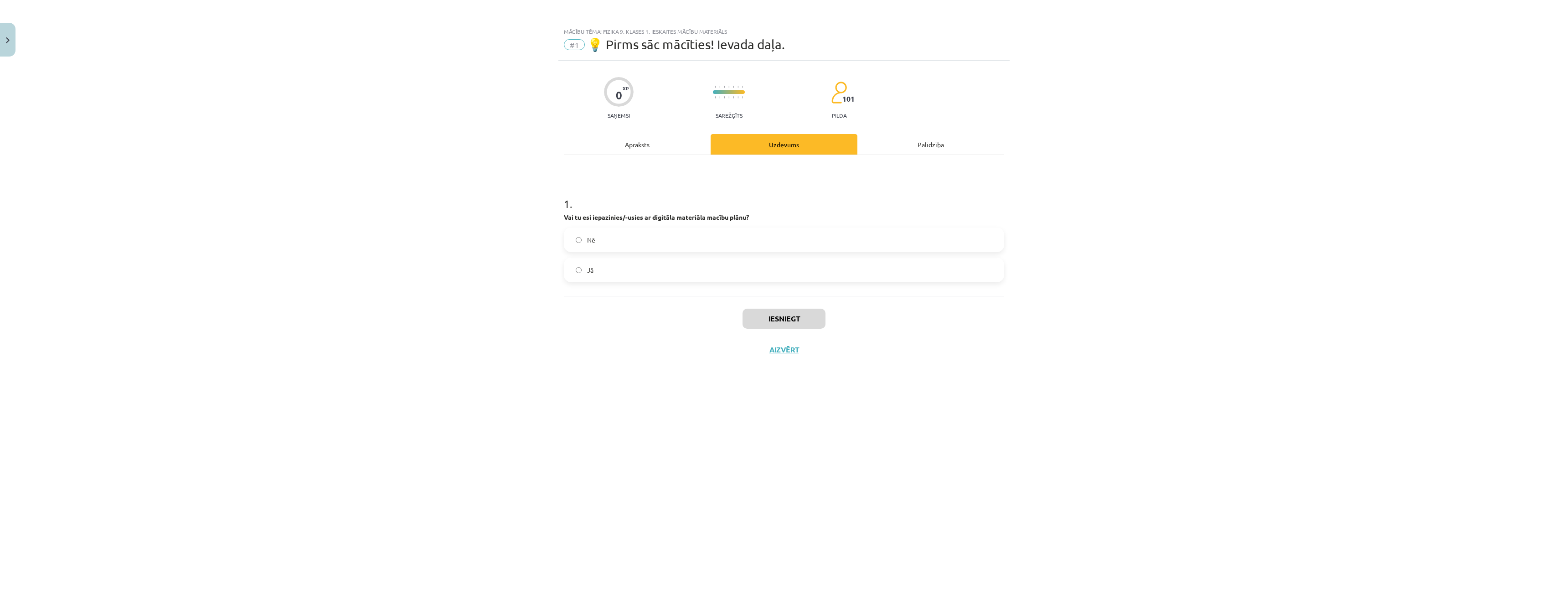
scroll to position [0, 0]
click at [607, 264] on label "Jā" at bounding box center [784, 270] width 438 height 23
click at [794, 311] on button "Iesniegt" at bounding box center [784, 319] width 83 height 20
click at [797, 351] on button "Nākamā nodarbība" at bounding box center [784, 356] width 89 height 21
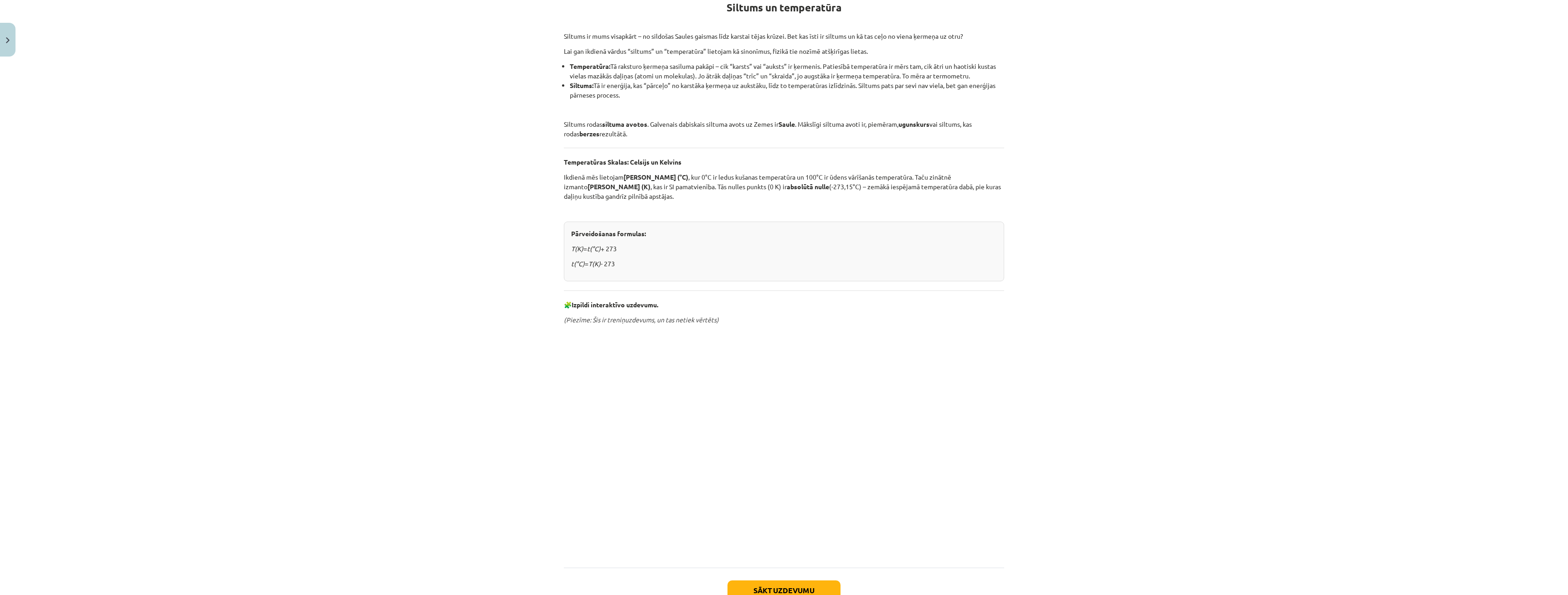
scroll to position [243, 0]
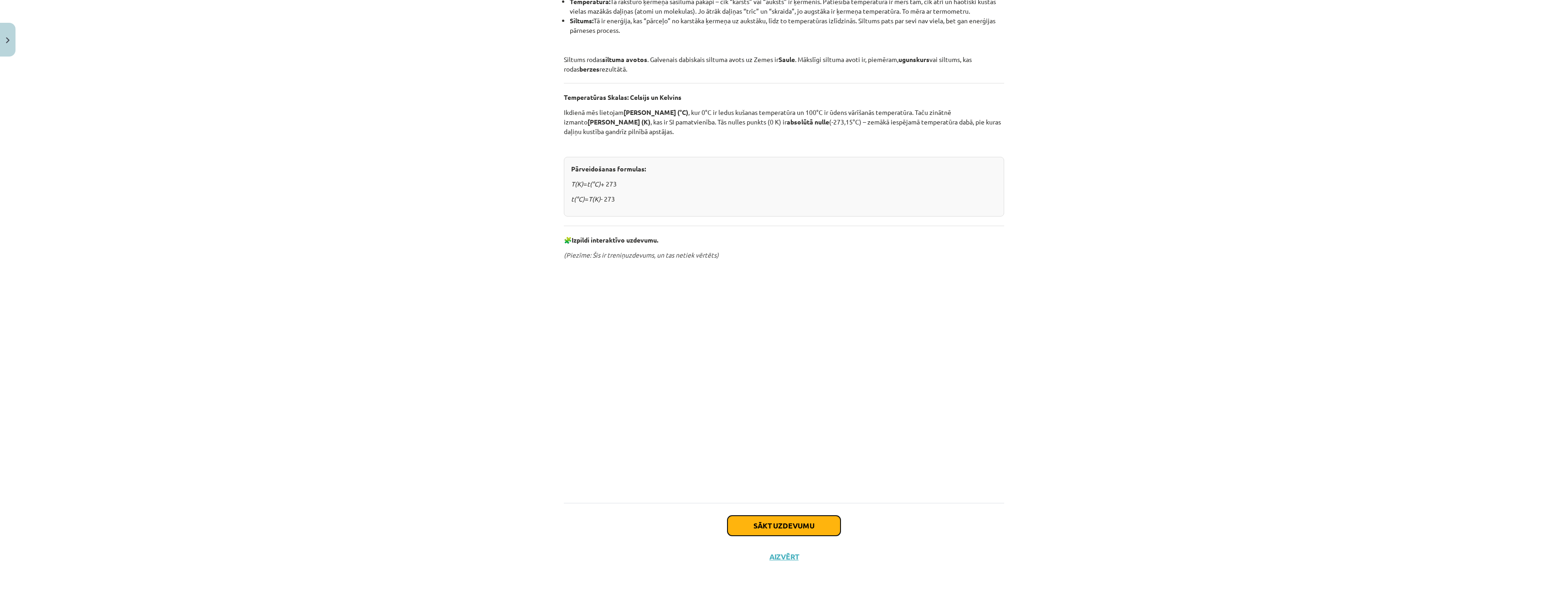
click at [790, 521] on button "Sākt uzdevumu" at bounding box center [784, 526] width 113 height 20
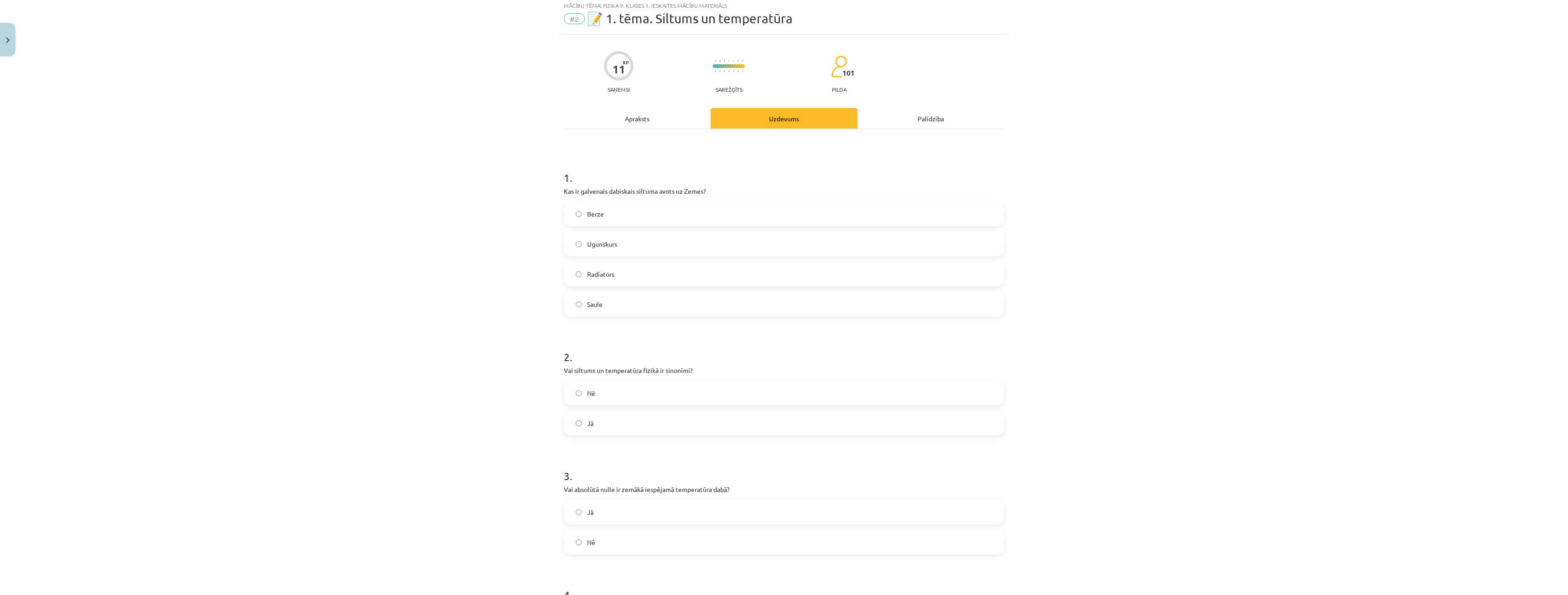
scroll to position [23, 0]
click at [658, 122] on div "Apraksts" at bounding box center [637, 122] width 147 height 21
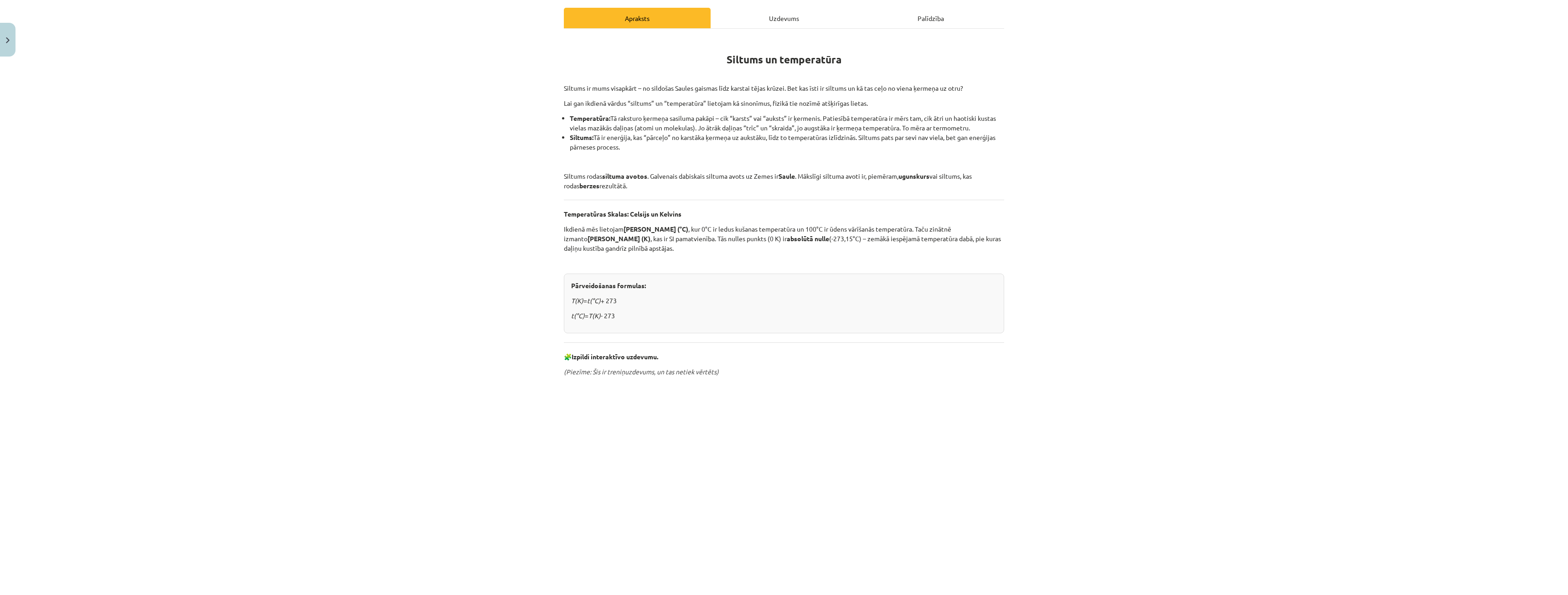
scroll to position [41, 0]
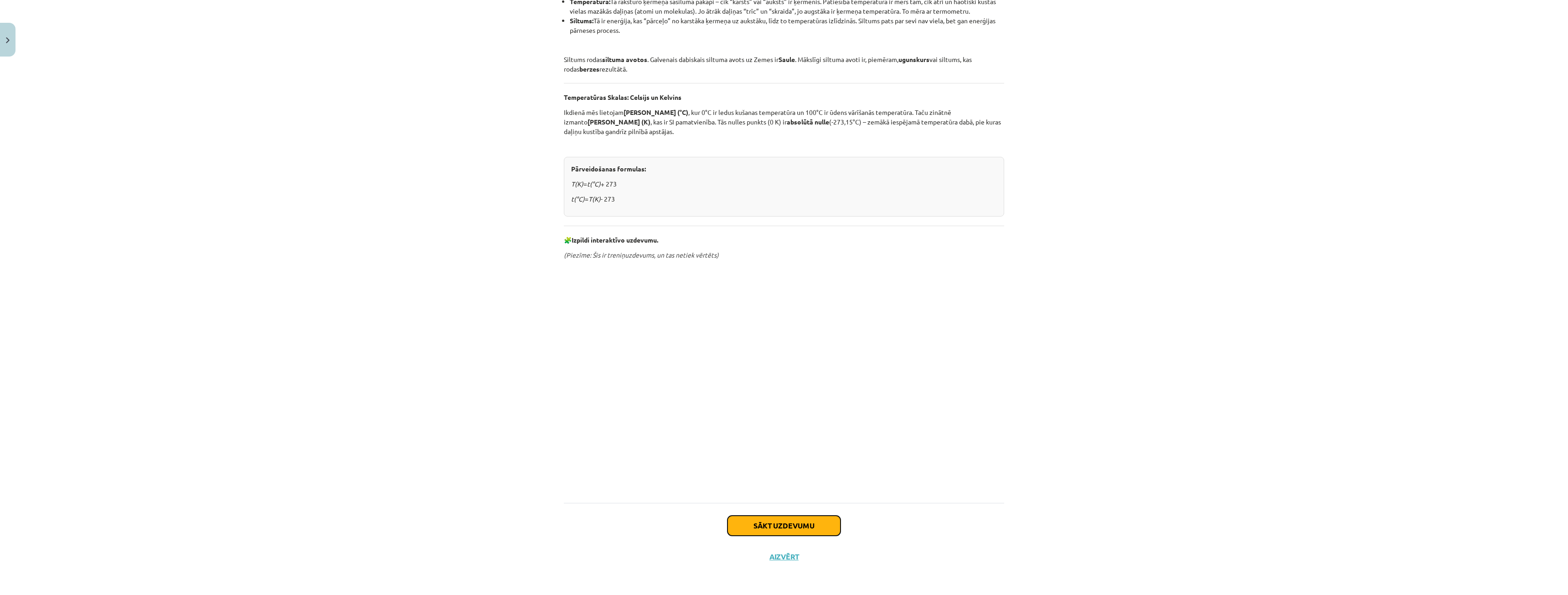
click at [758, 526] on button "Sākt uzdevumu" at bounding box center [784, 526] width 113 height 20
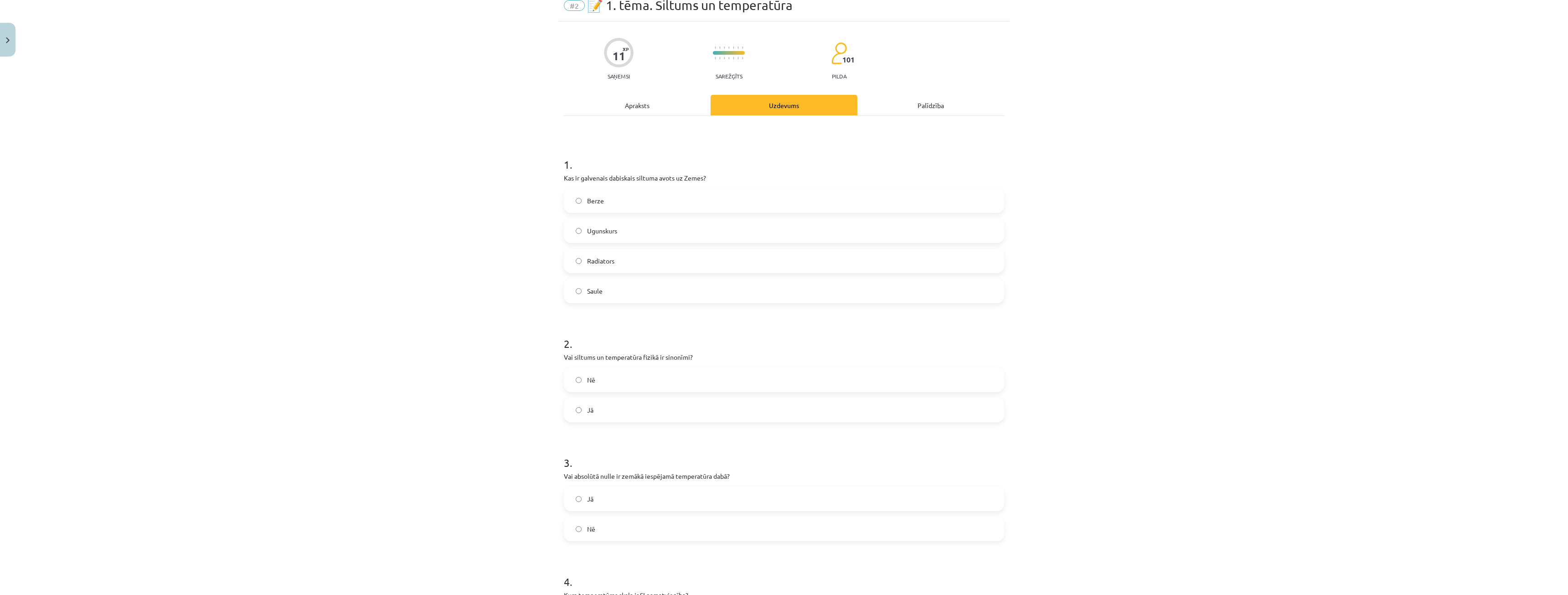
scroll to position [23, 0]
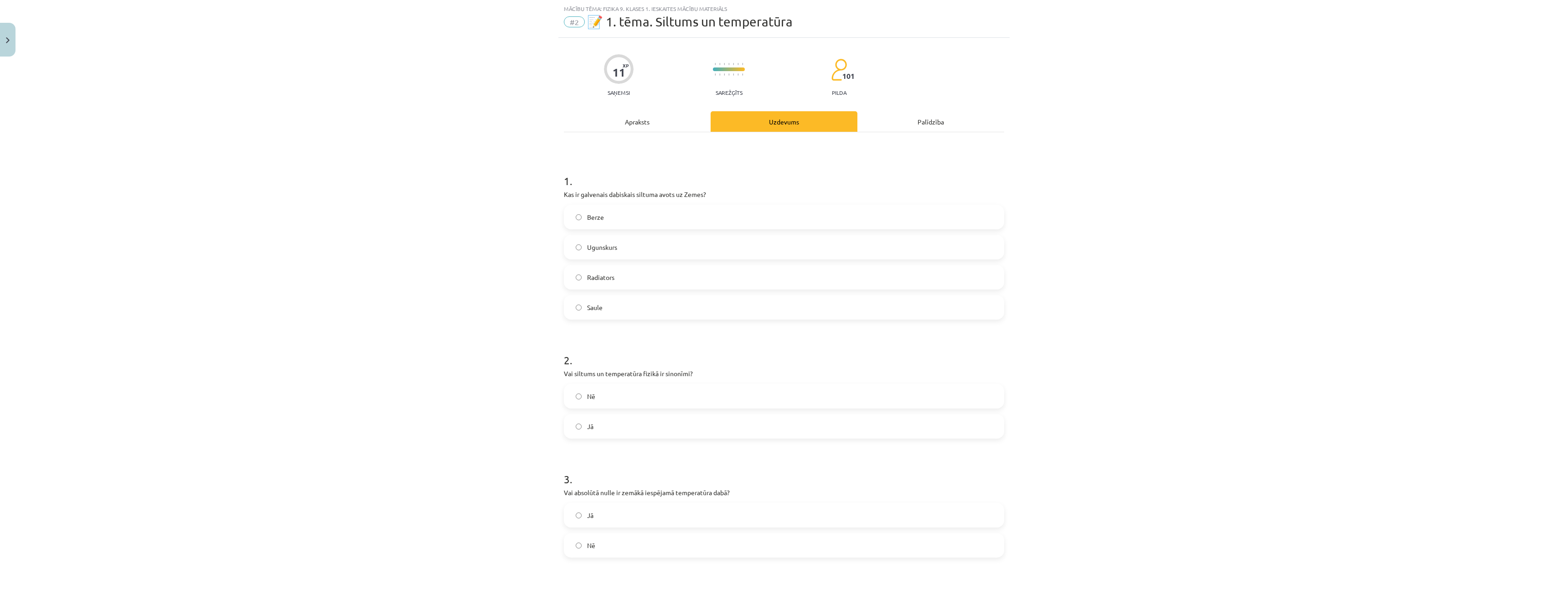
click at [614, 306] on label "Saule" at bounding box center [784, 307] width 438 height 23
click at [629, 418] on label "Jā" at bounding box center [784, 426] width 438 height 23
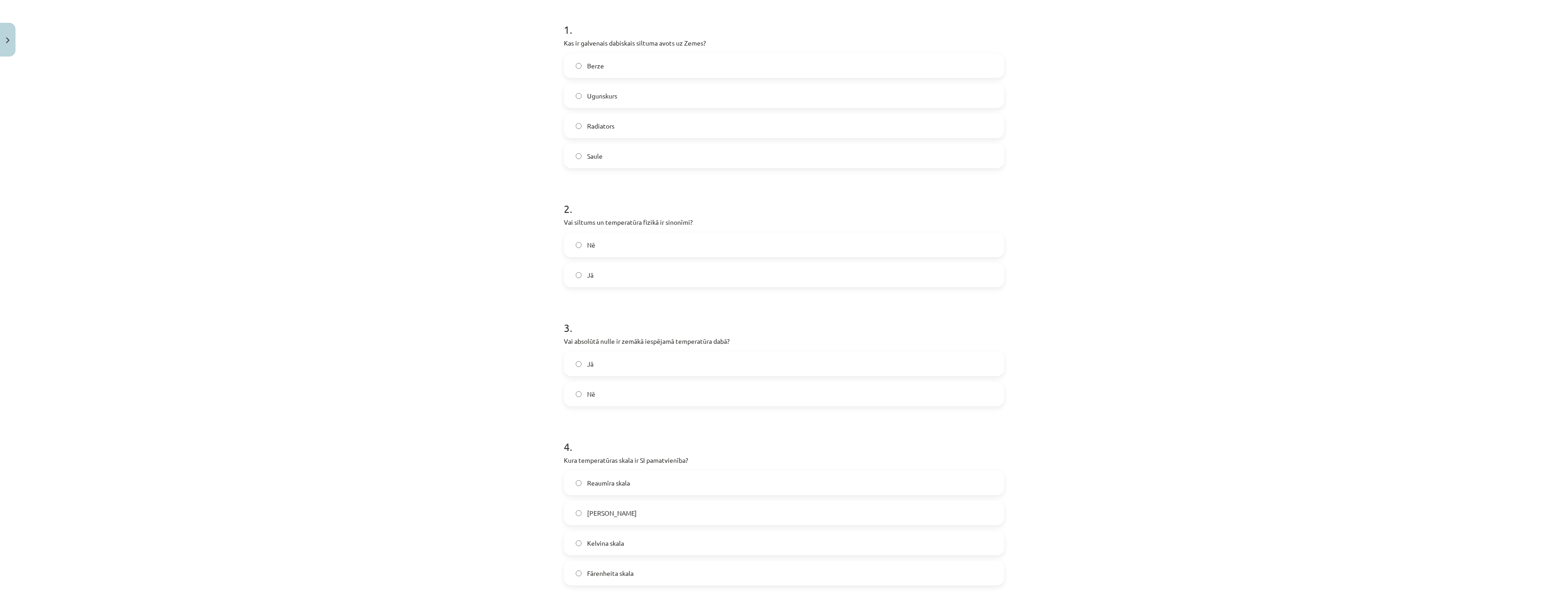
scroll to position [205, 0]
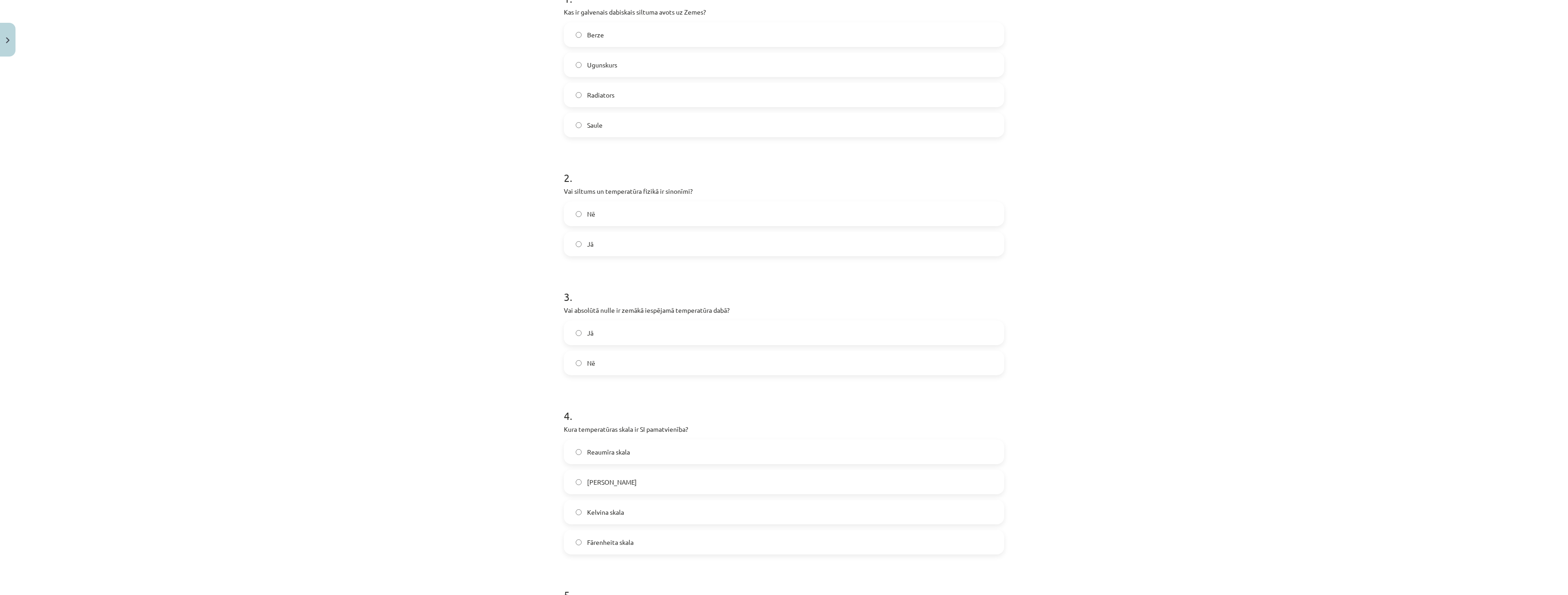
click at [605, 337] on label "Jā" at bounding box center [784, 333] width 438 height 23
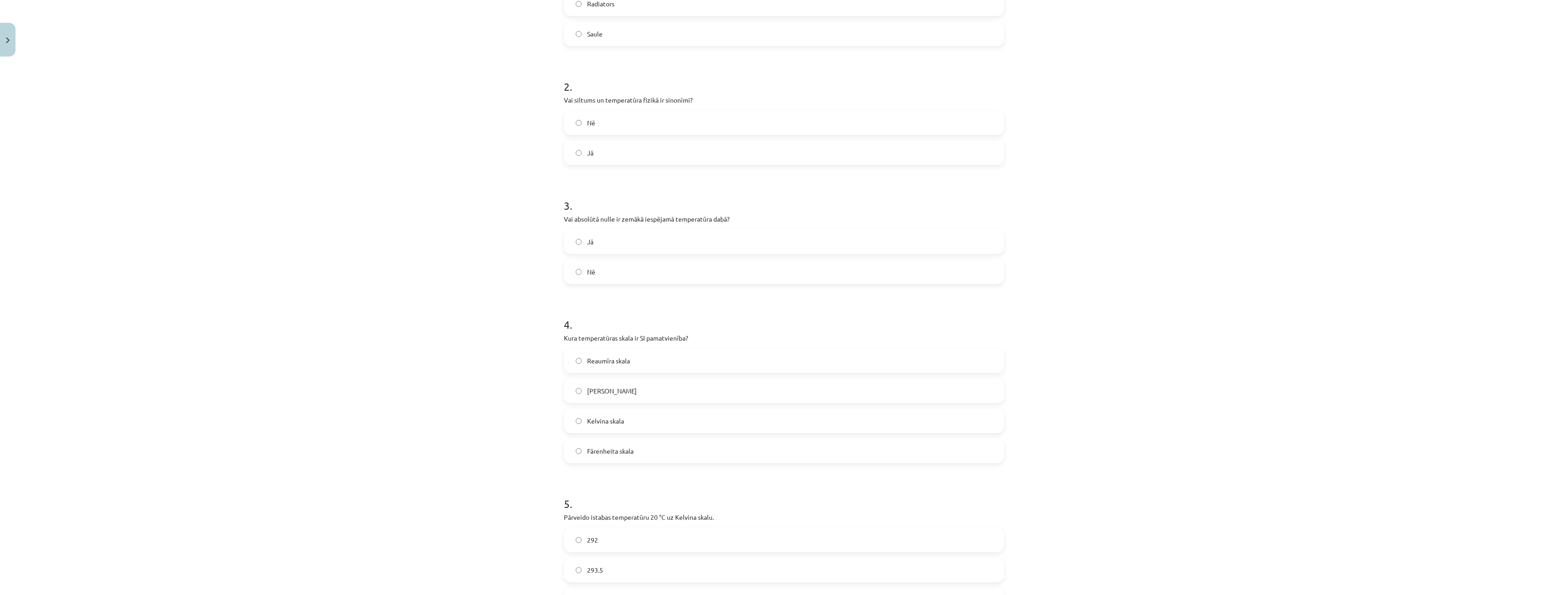
click at [598, 281] on label "Nē" at bounding box center [784, 272] width 438 height 23
click at [616, 388] on span "[PERSON_NAME]" at bounding box center [612, 391] width 50 height 10
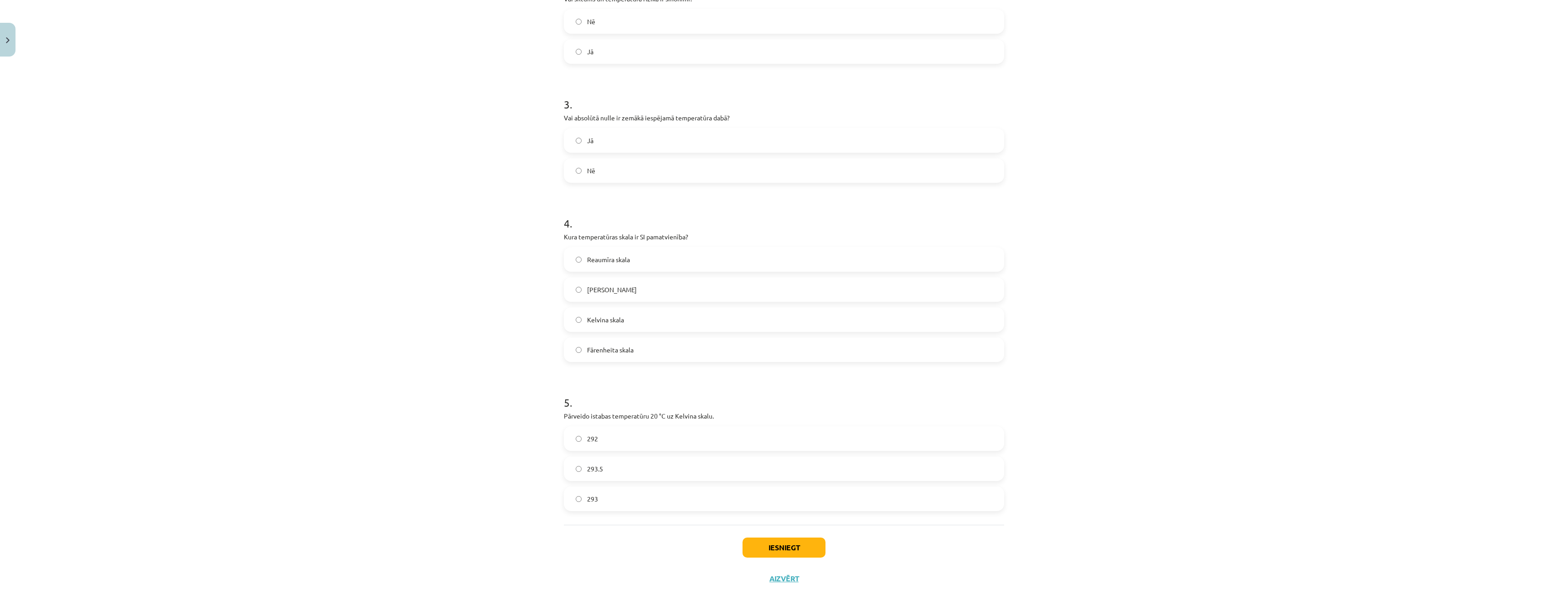
scroll to position [420, 0]
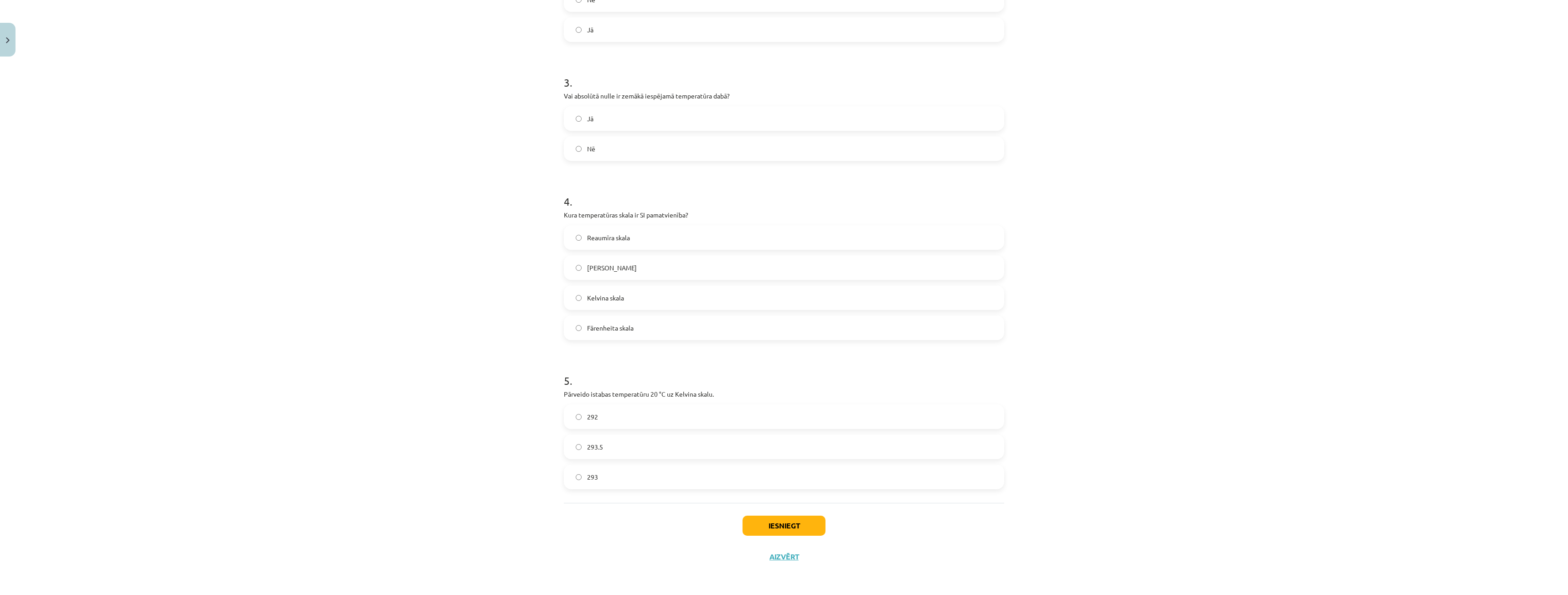
click at [629, 411] on label "292" at bounding box center [784, 417] width 438 height 23
click at [755, 531] on button "Iesniegt" at bounding box center [784, 526] width 83 height 20
click at [646, 486] on label "293" at bounding box center [784, 477] width 438 height 23
click at [769, 518] on button "Iesniegt" at bounding box center [784, 526] width 83 height 20
click at [609, 480] on label "293" at bounding box center [784, 477] width 438 height 23
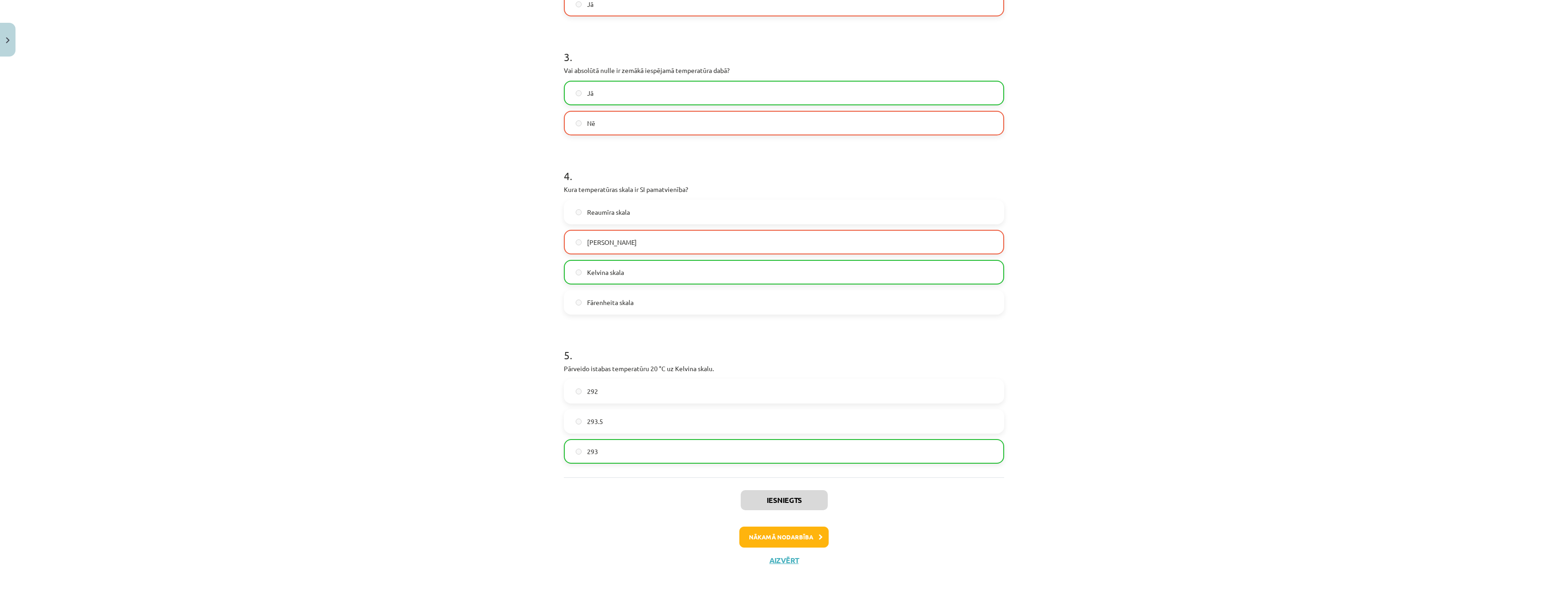
scroll to position [449, 0]
click at [785, 538] on button "Nākamā nodarbība" at bounding box center [784, 533] width 89 height 21
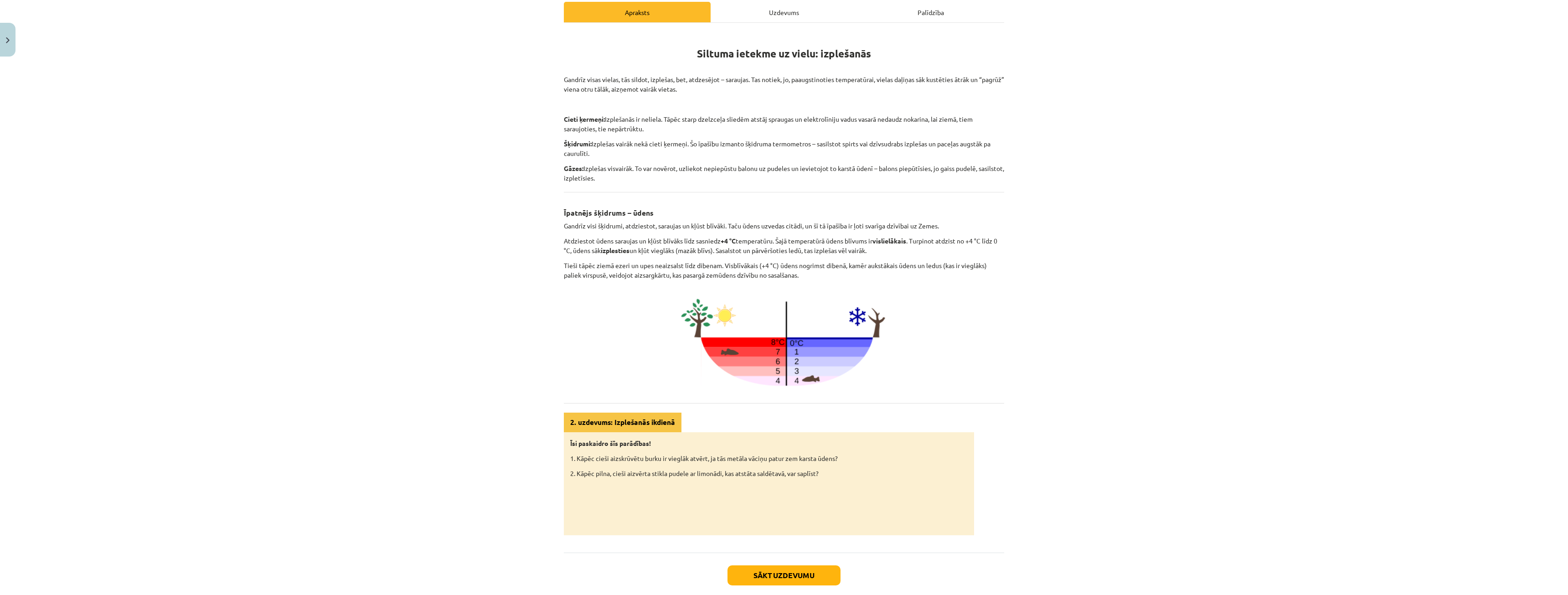
scroll to position [0, 0]
